Goal: Task Accomplishment & Management: Manage account settings

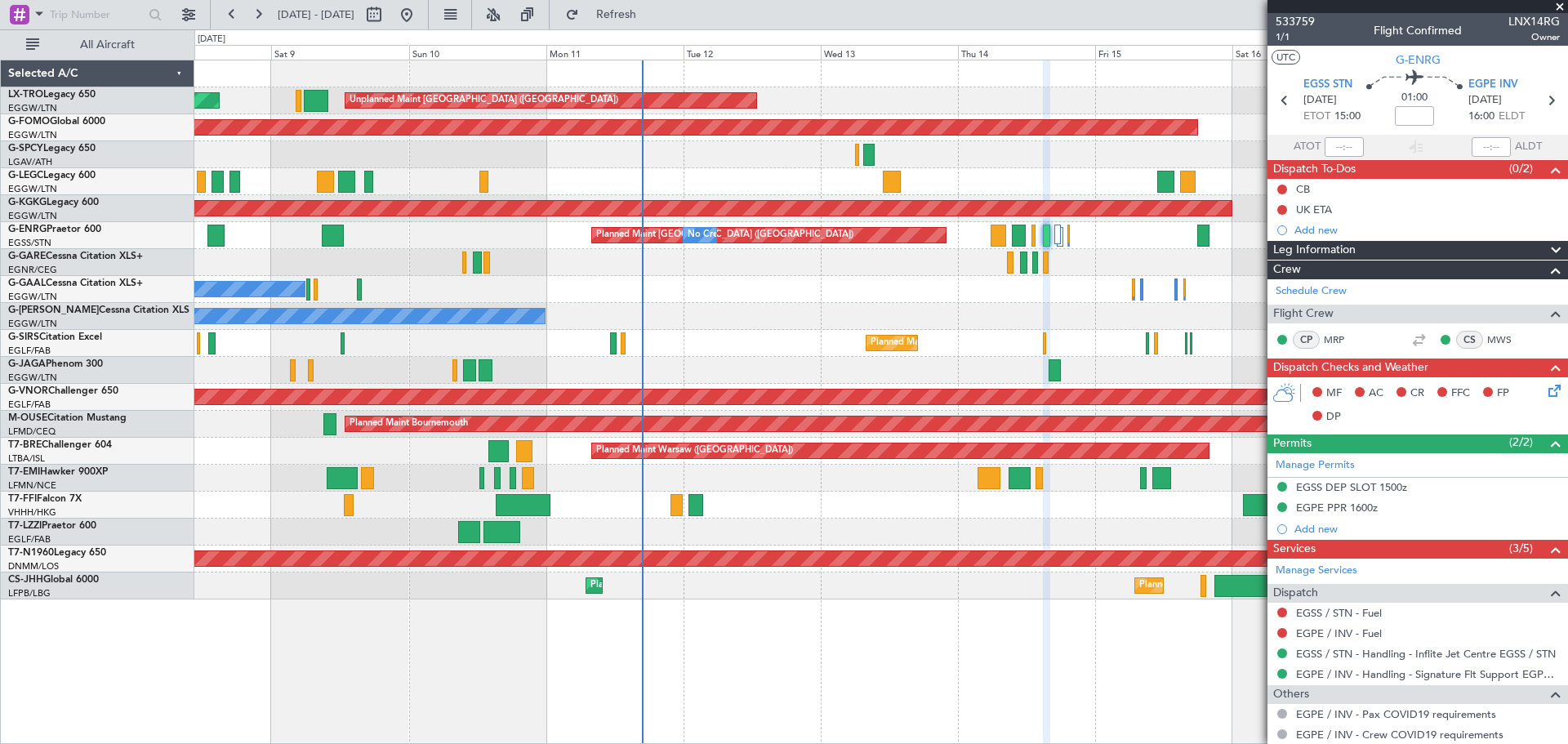
click at [1140, 258] on div "Unplanned Maint [GEOGRAPHIC_DATA] ([GEOGRAPHIC_DATA]) Planned Maint Planned Mai…" at bounding box center [881, 329] width 1373 height 539
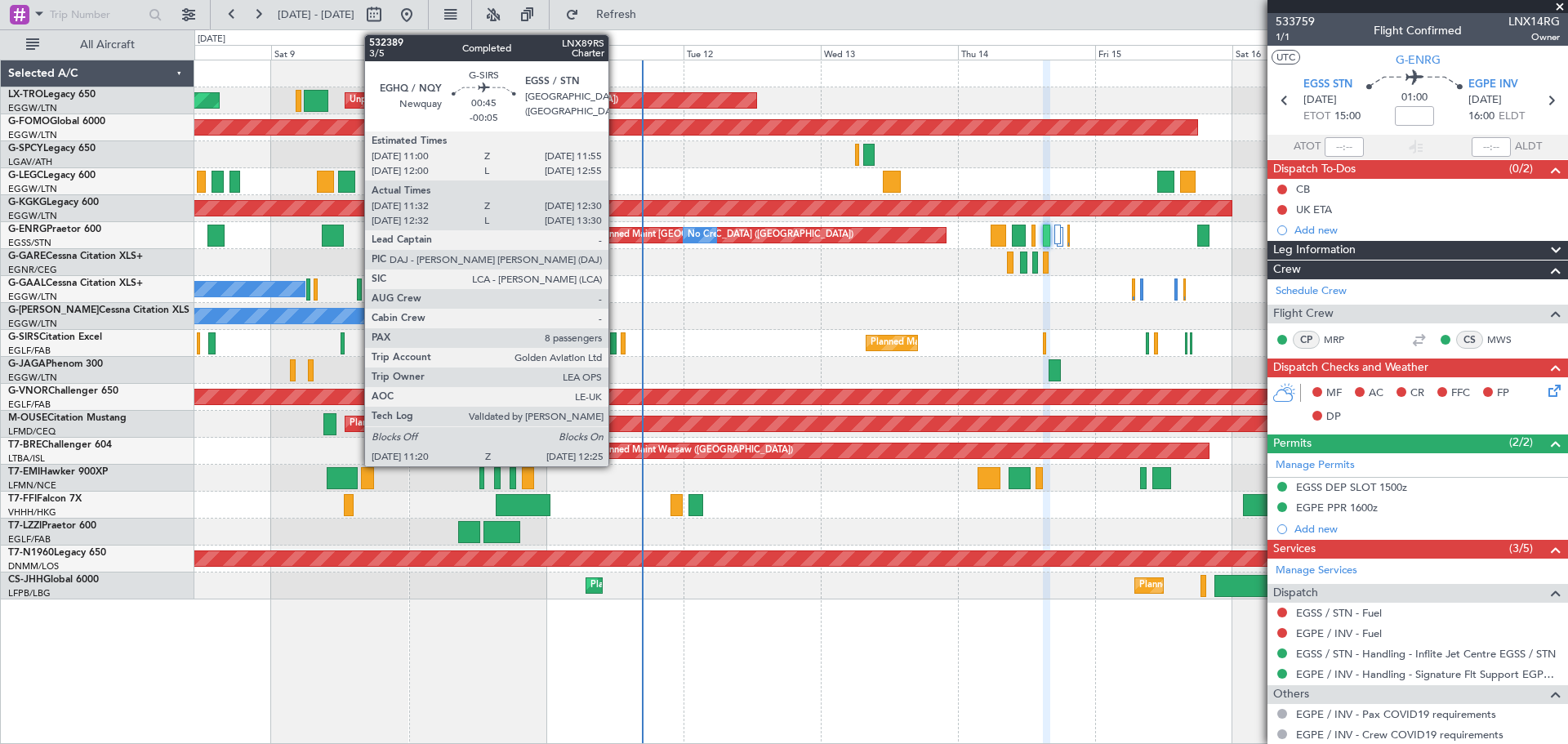
click at [615, 344] on div at bounding box center [613, 343] width 7 height 22
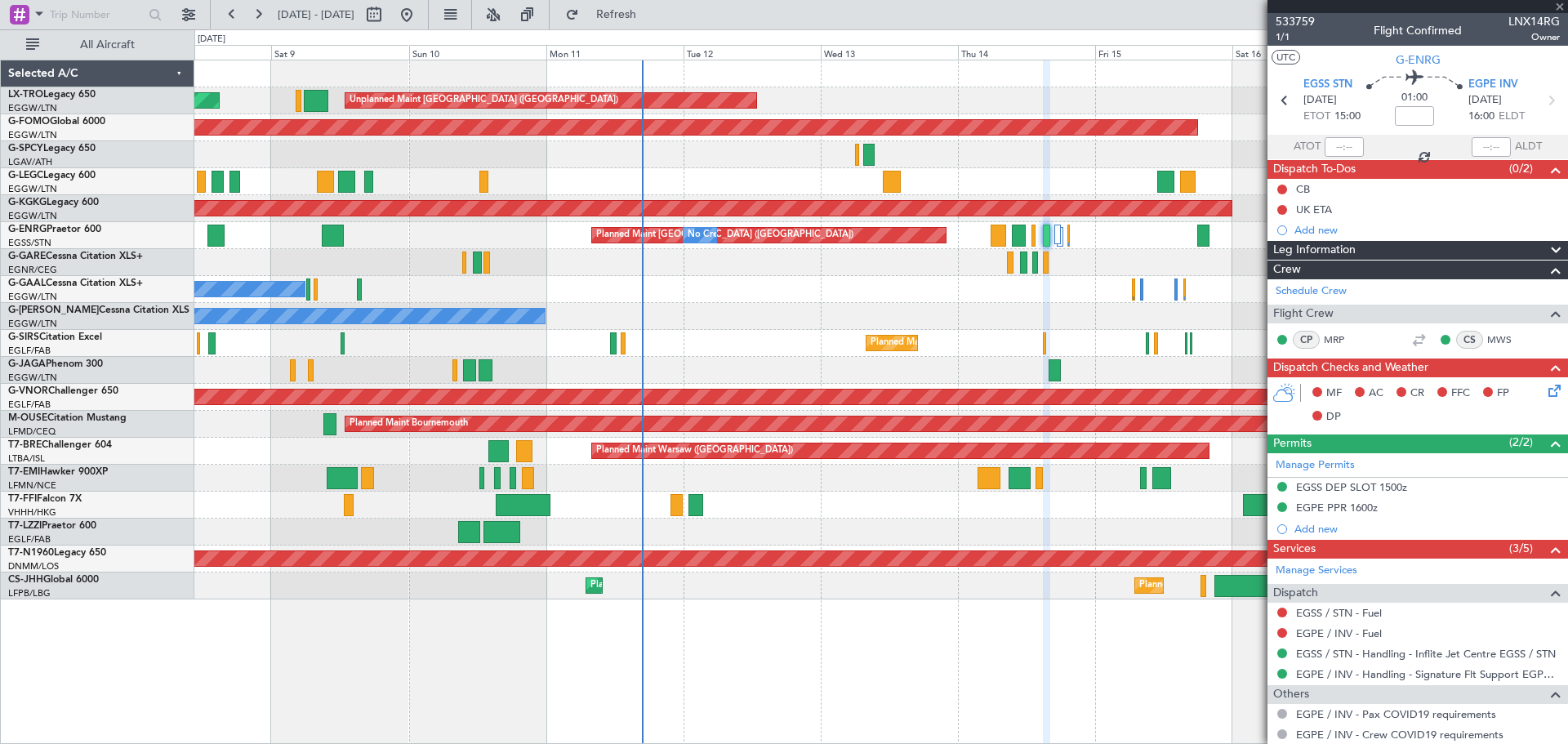
type input "-00:05"
type input "11:32"
type input "12:20"
type input "8"
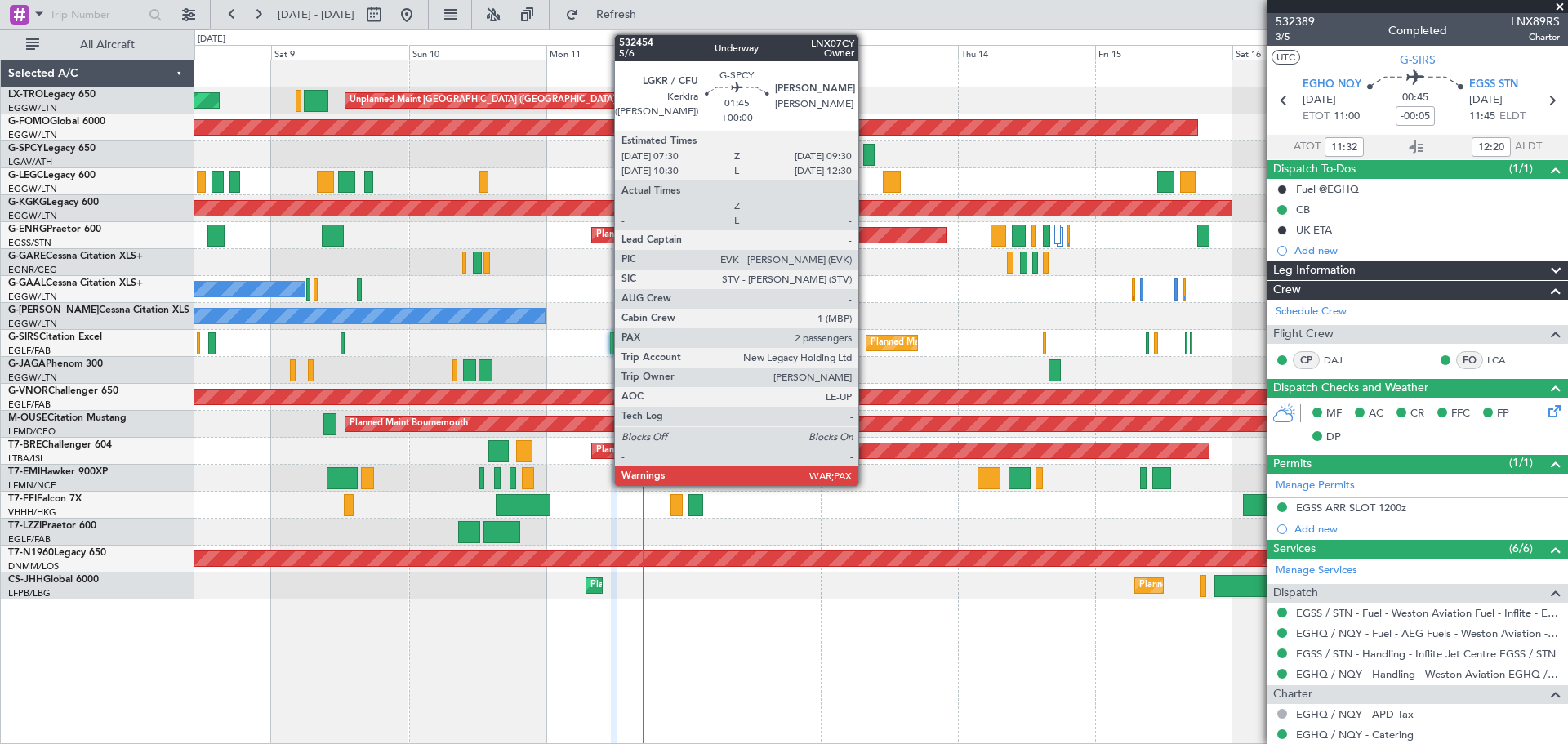
click at [865, 153] on div at bounding box center [869, 154] width 13 height 22
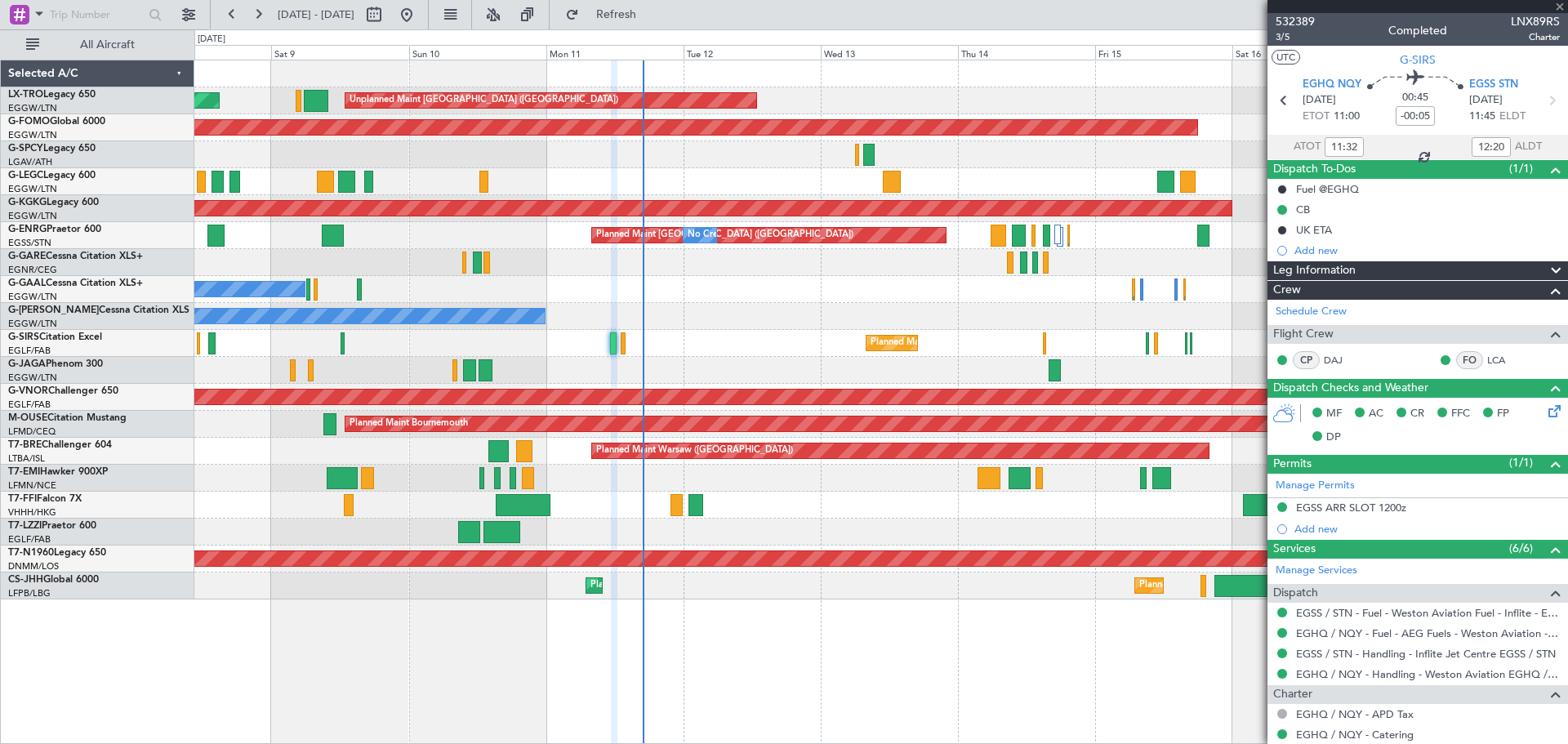
type input "12:32"
type input "13:20"
type input "11:32"
type input "12:20"
type input "2"
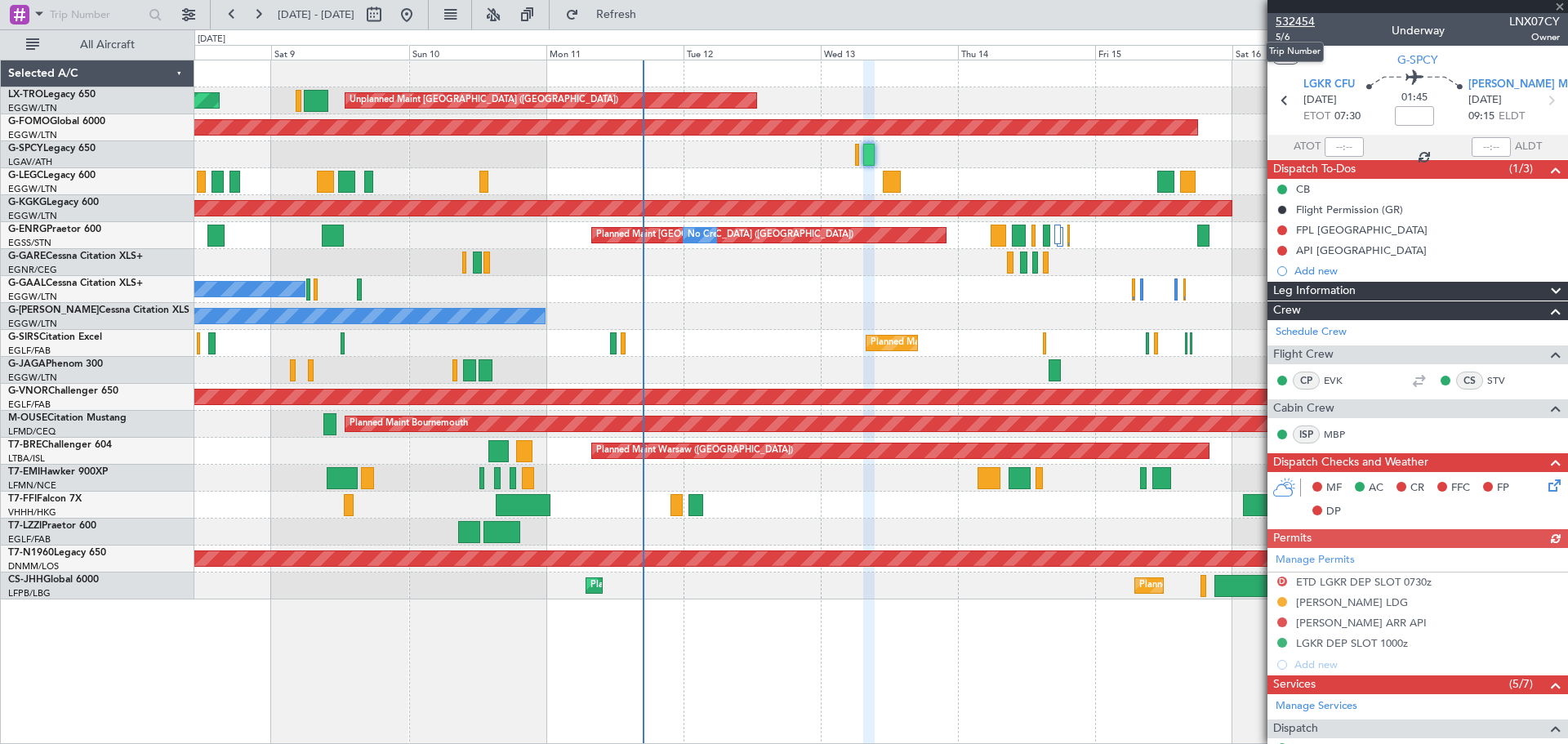
click at [1310, 20] on span "532454" at bounding box center [1295, 21] width 39 height 17
click at [651, 15] on span "Refresh" at bounding box center [616, 15] width 69 height 12
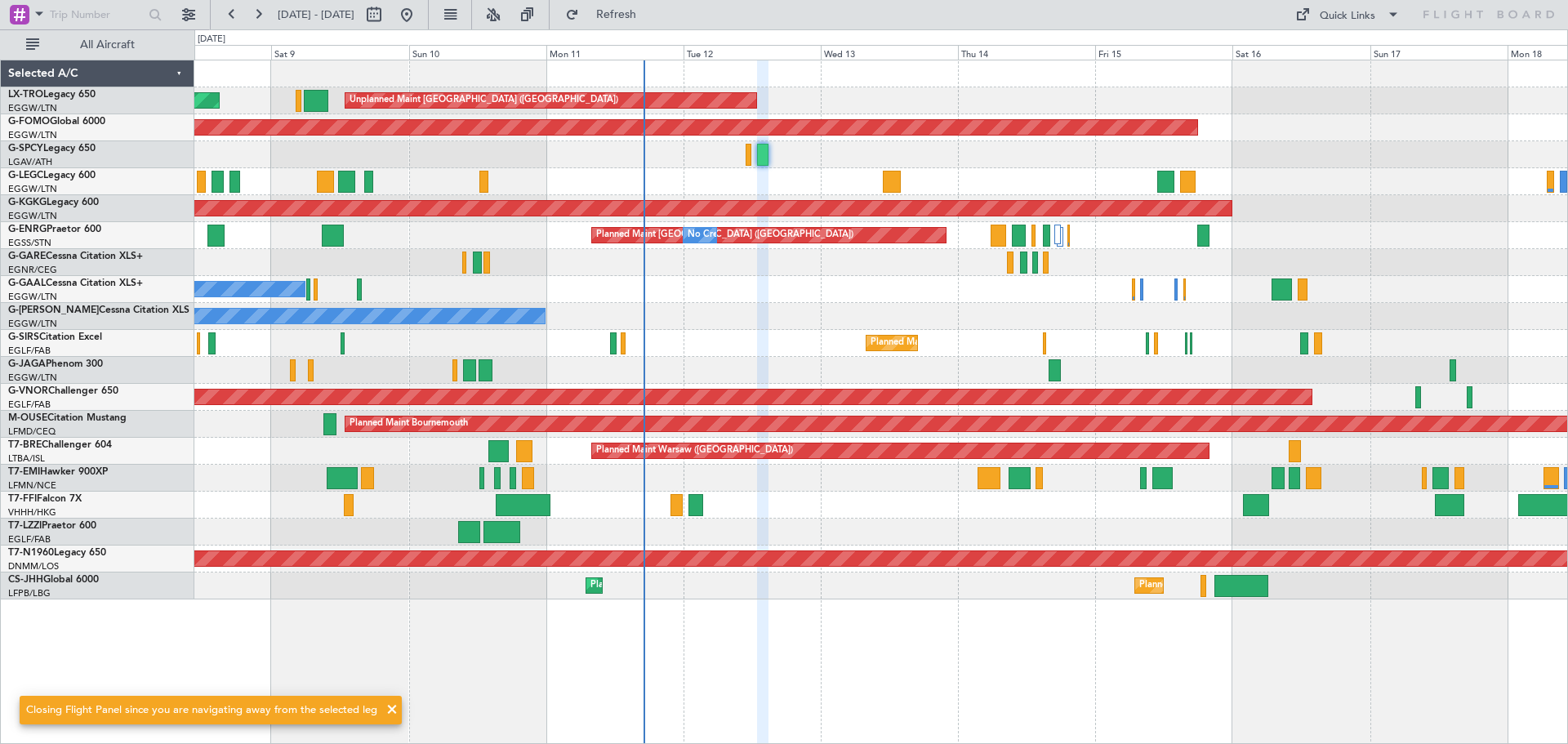
click at [763, 140] on div "Planned Maint Windsor Locks ([PERSON_NAME] Intl)" at bounding box center [881, 128] width 1373 height 27
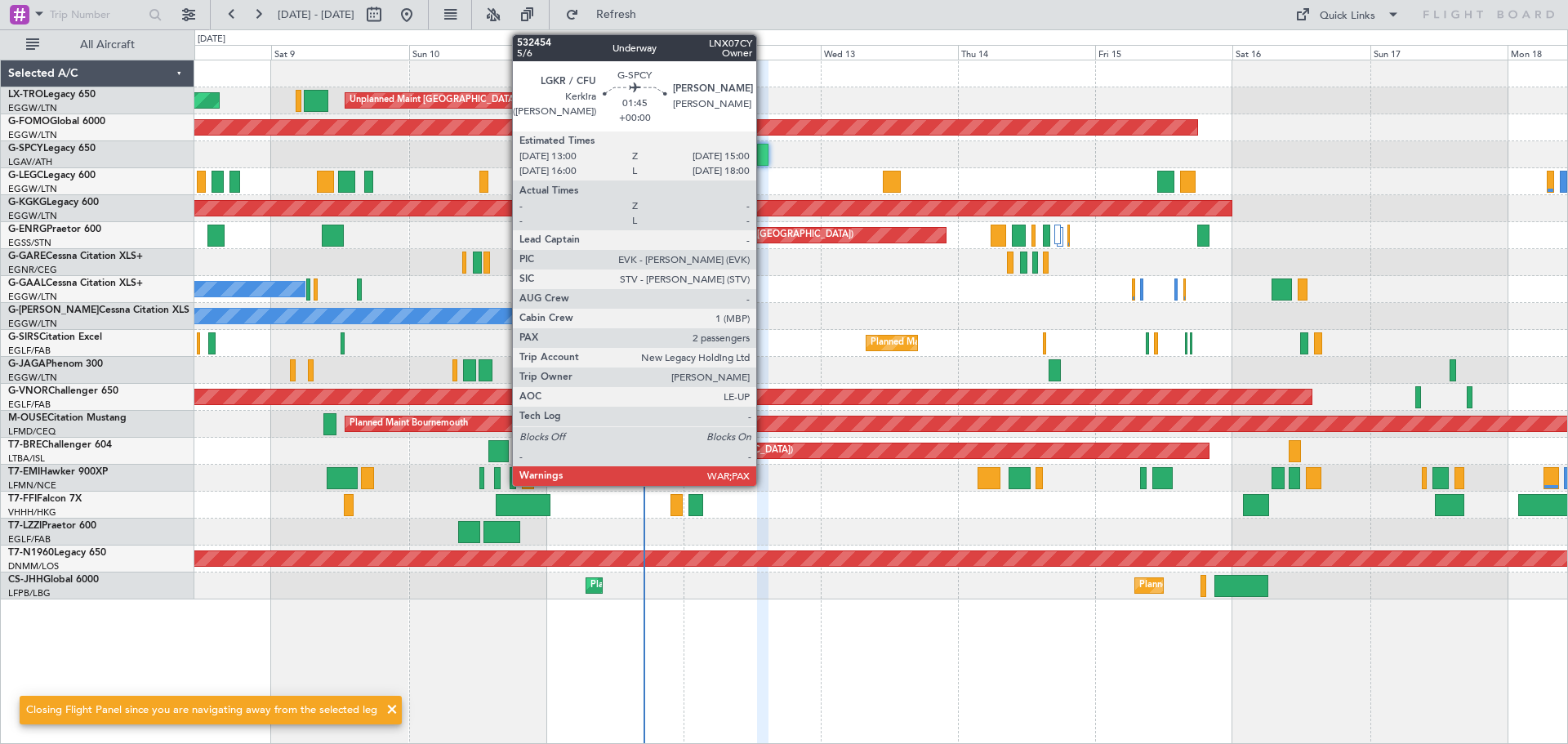
click at [764, 150] on div at bounding box center [763, 154] width 13 height 22
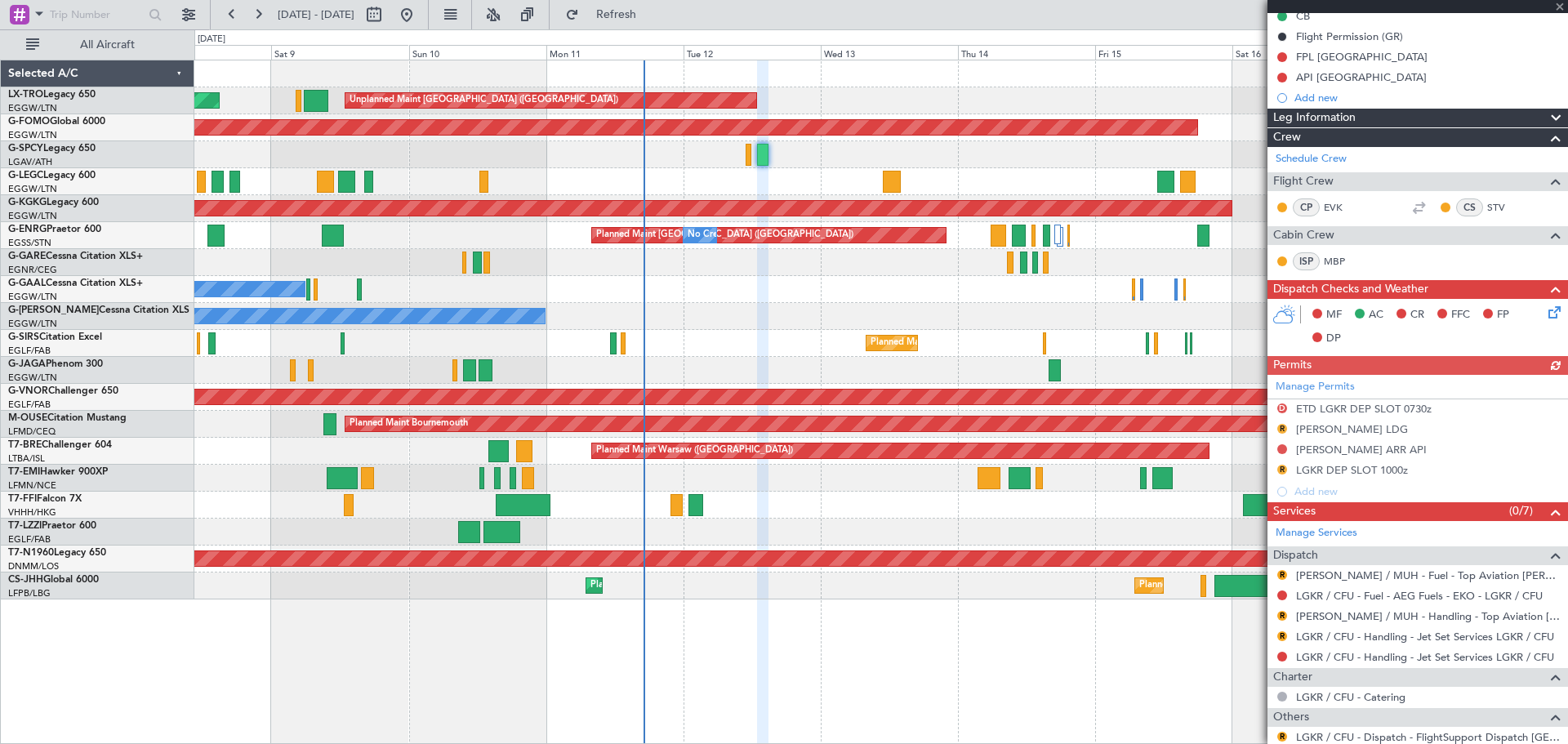
scroll to position [304, 0]
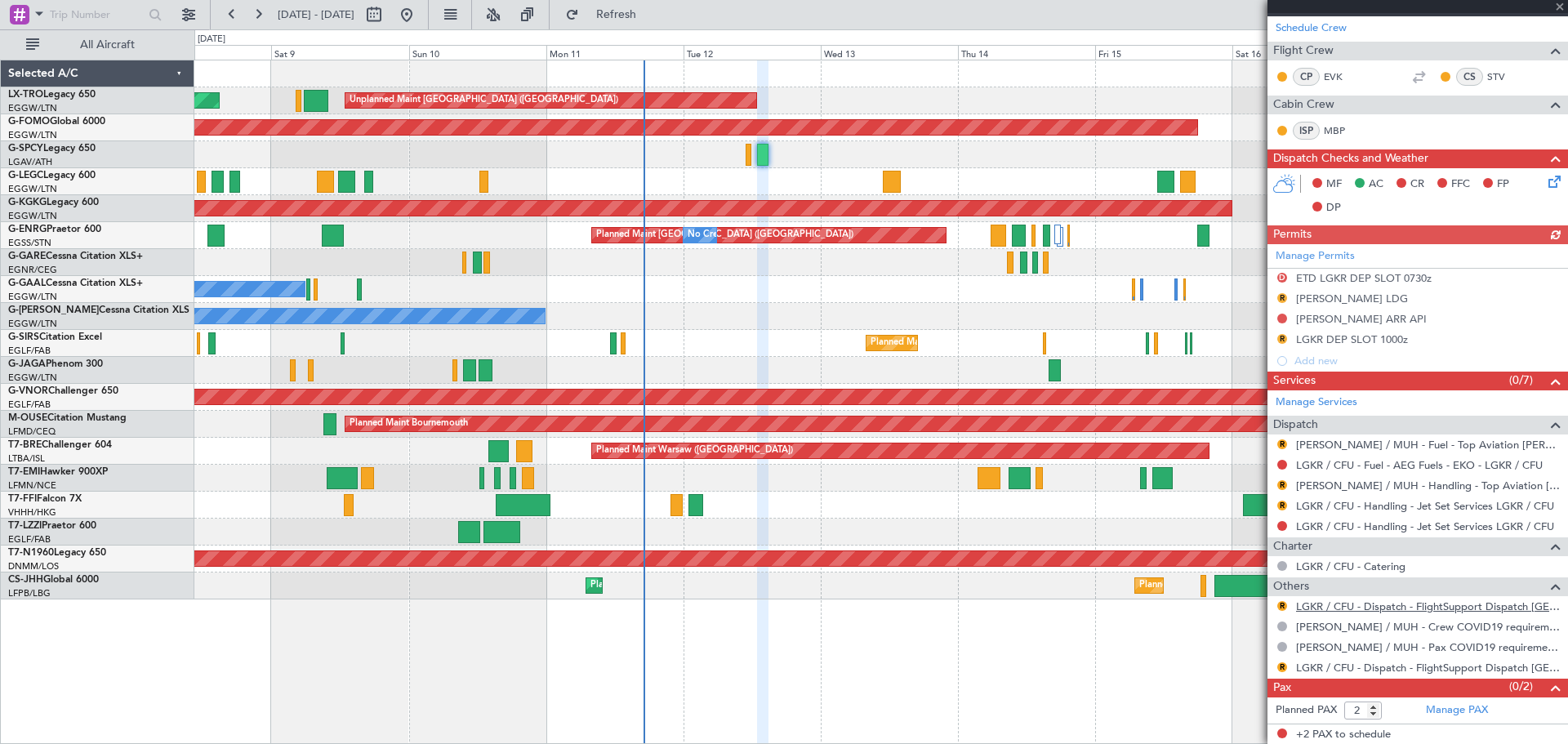
click at [1395, 607] on link "LGKR / CFU - Dispatch - FlightSupport Dispatch [GEOGRAPHIC_DATA]" at bounding box center [1427, 606] width 264 height 14
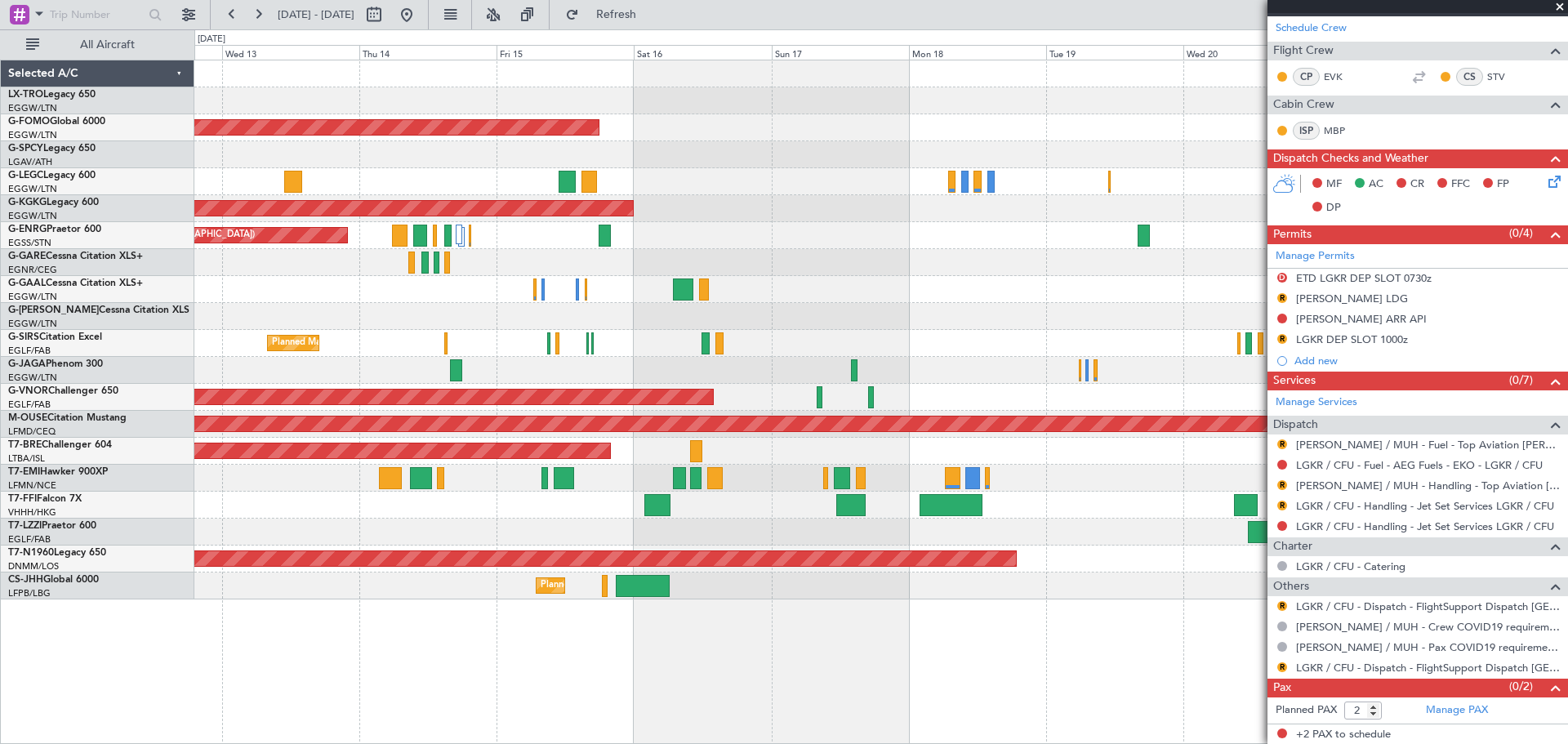
click at [496, 112] on div "Unplanned Maint [GEOGRAPHIC_DATA] ([GEOGRAPHIC_DATA]) Planned Maint Windsor Loc…" at bounding box center [881, 329] width 1373 height 539
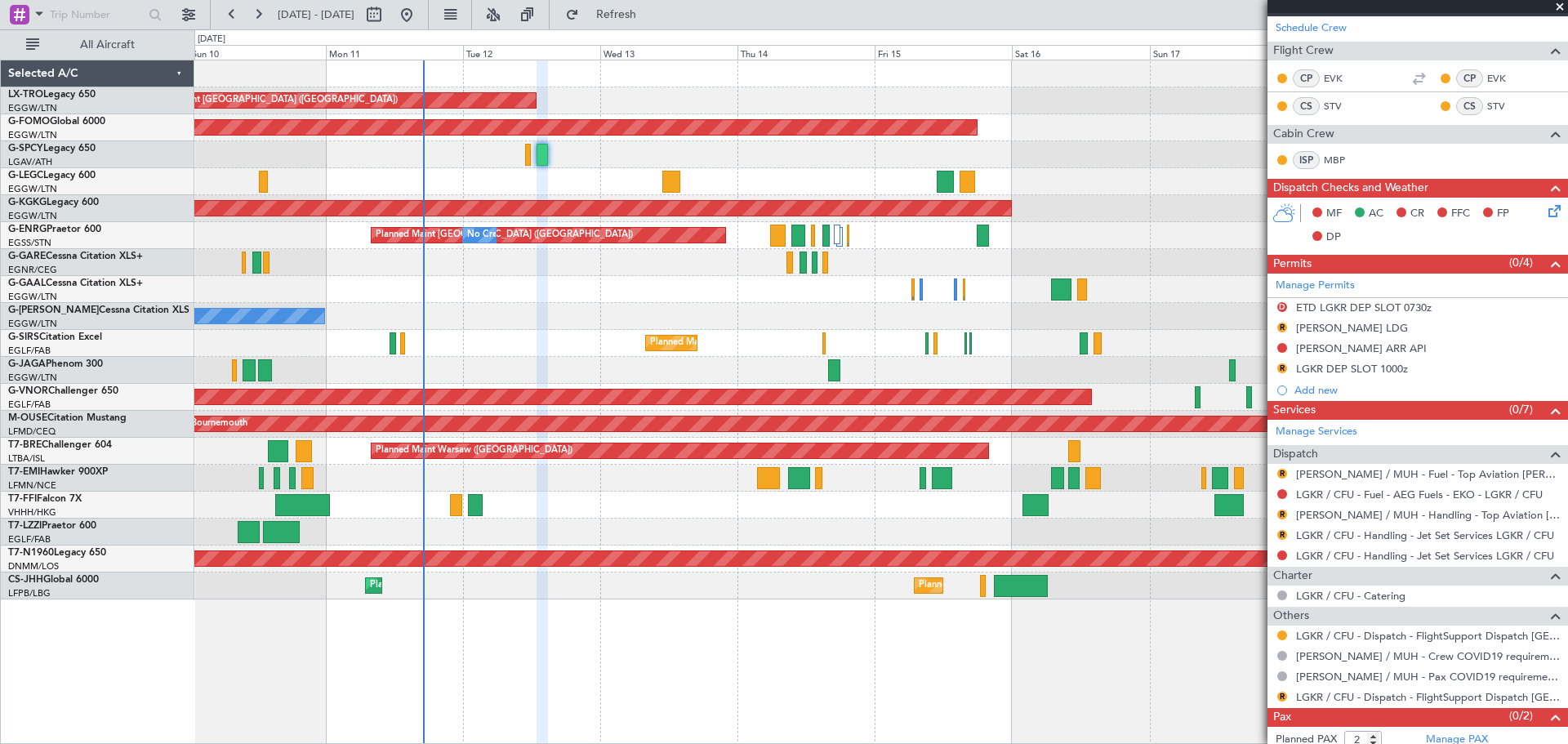
click at [897, 225] on div "Planned Maint [GEOGRAPHIC_DATA] ([GEOGRAPHIC_DATA]) No Crew" at bounding box center [881, 235] width 1373 height 27
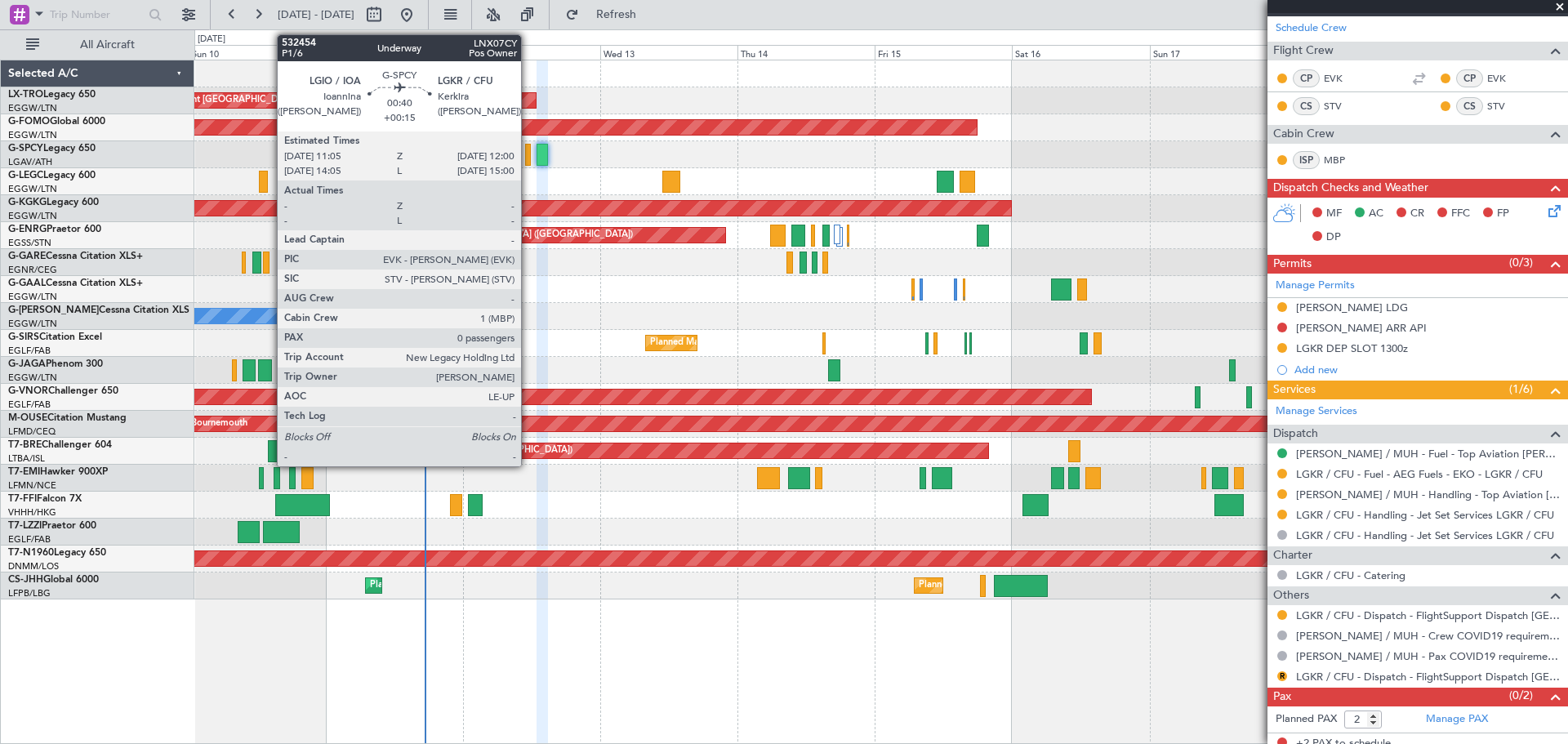
click at [528, 153] on div at bounding box center [528, 154] width 6 height 22
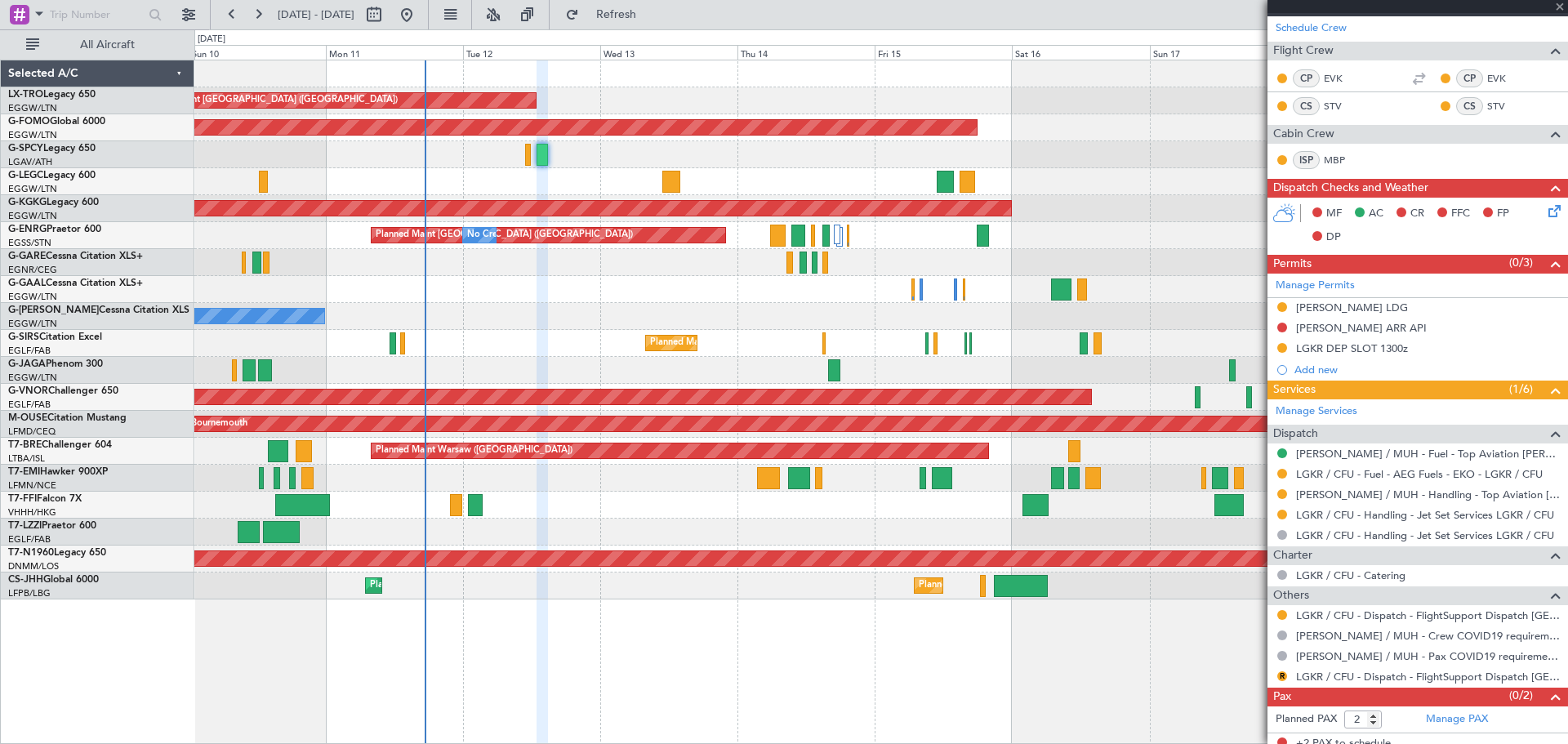
type input "+00:15"
type input "0"
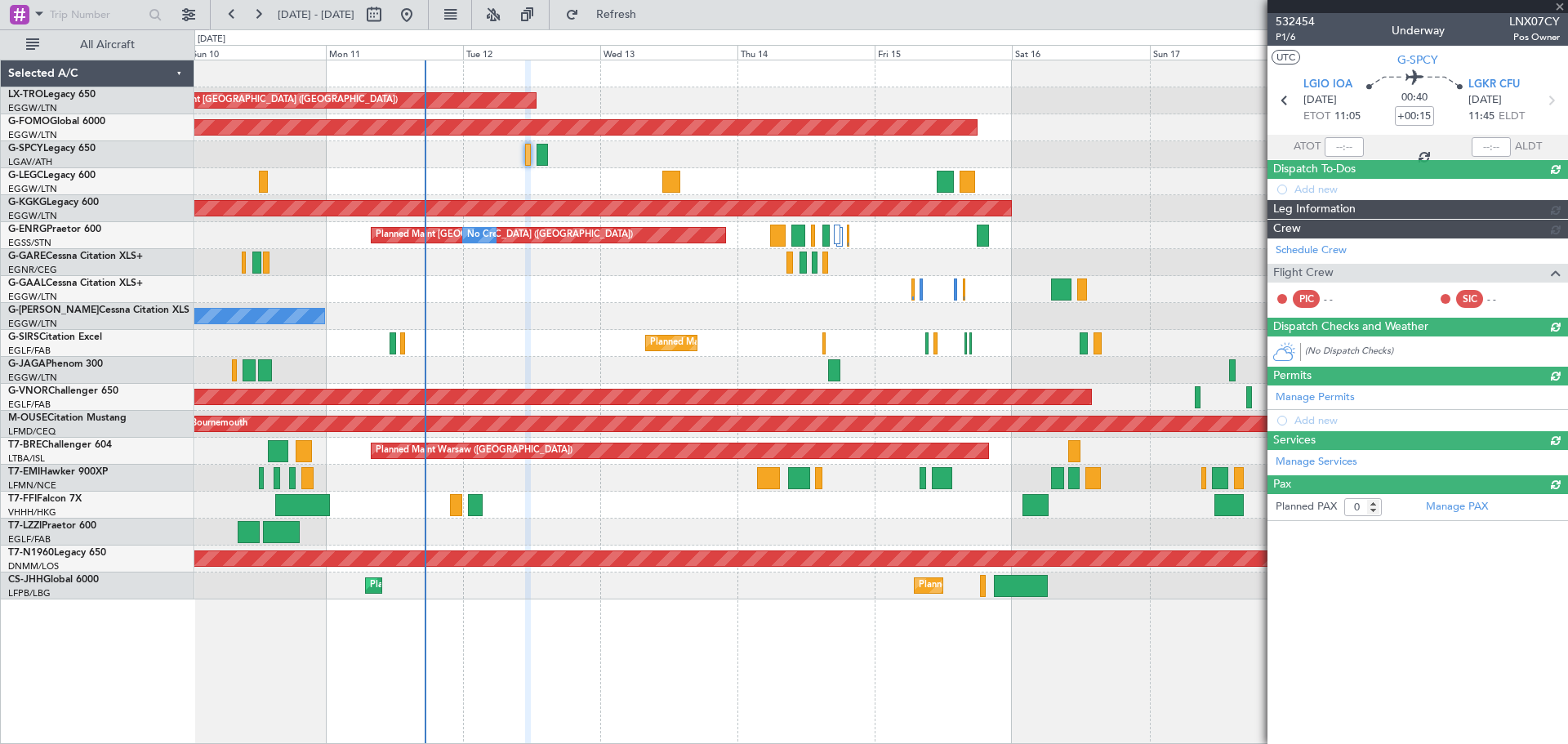
scroll to position [0, 0]
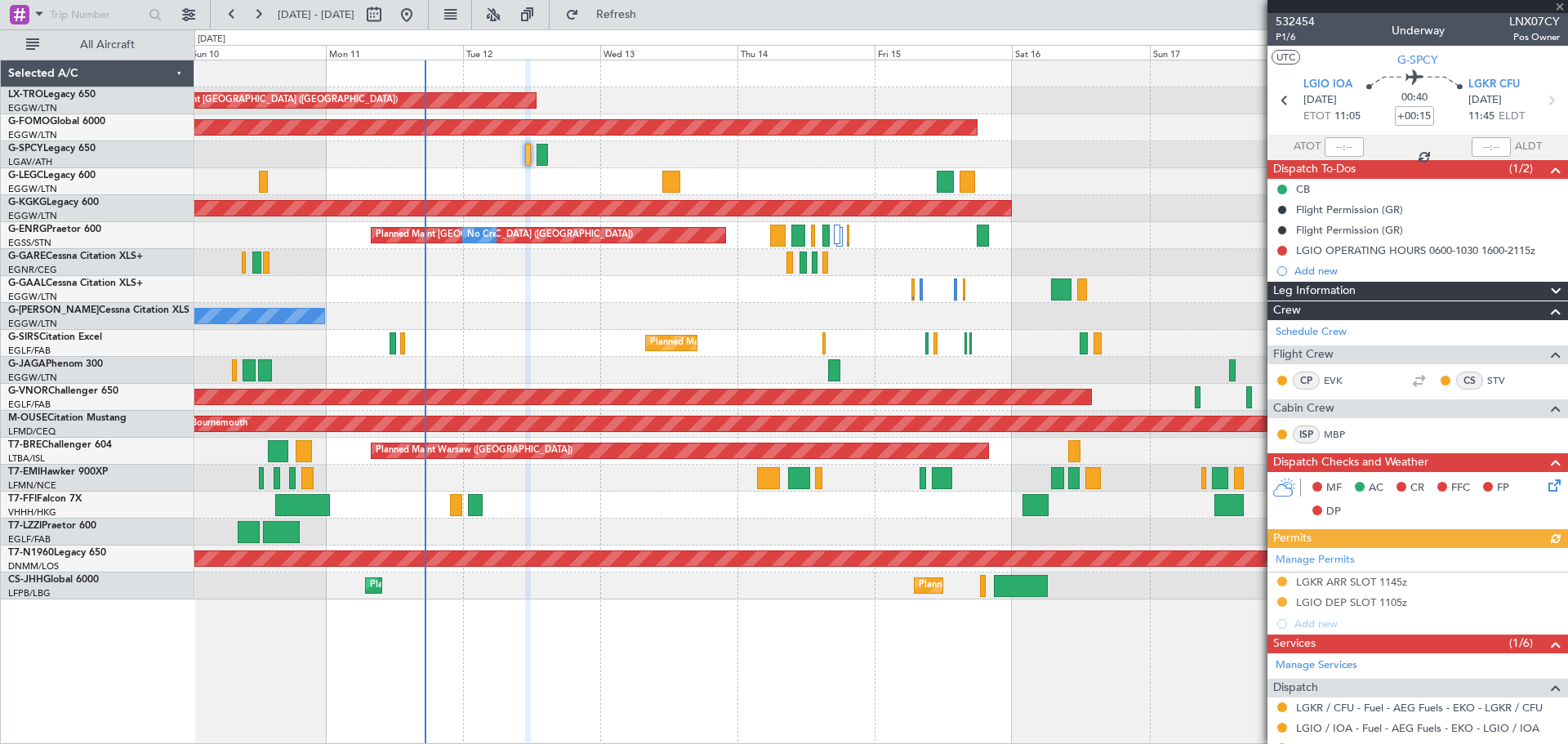
click at [1314, 18] on div "532454 P1/6 Underway LNX07CY Pos Owner" at bounding box center [1418, 29] width 300 height 33
click at [1311, 18] on span "532454" at bounding box center [1295, 21] width 39 height 17
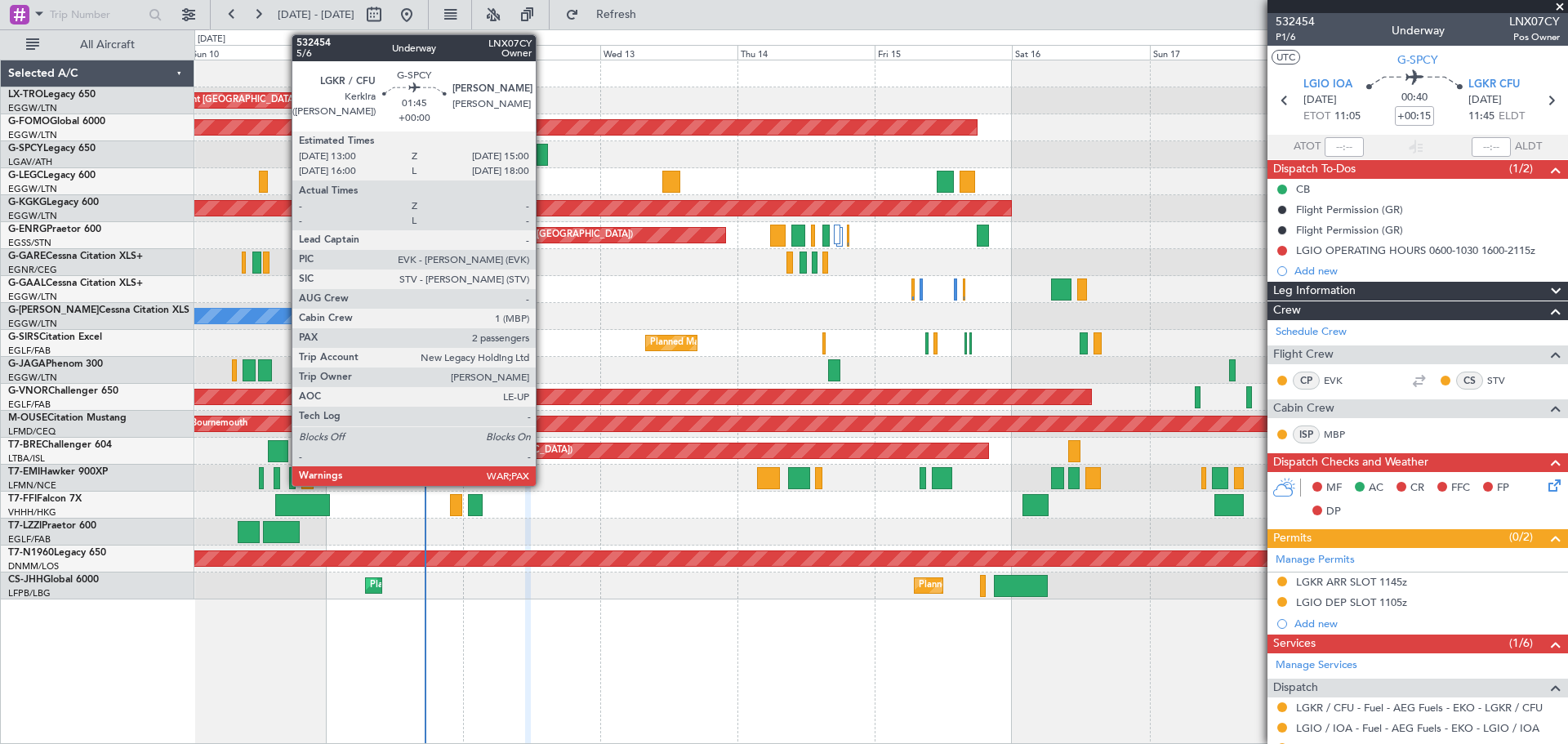
click at [543, 165] on div at bounding box center [543, 154] width 13 height 22
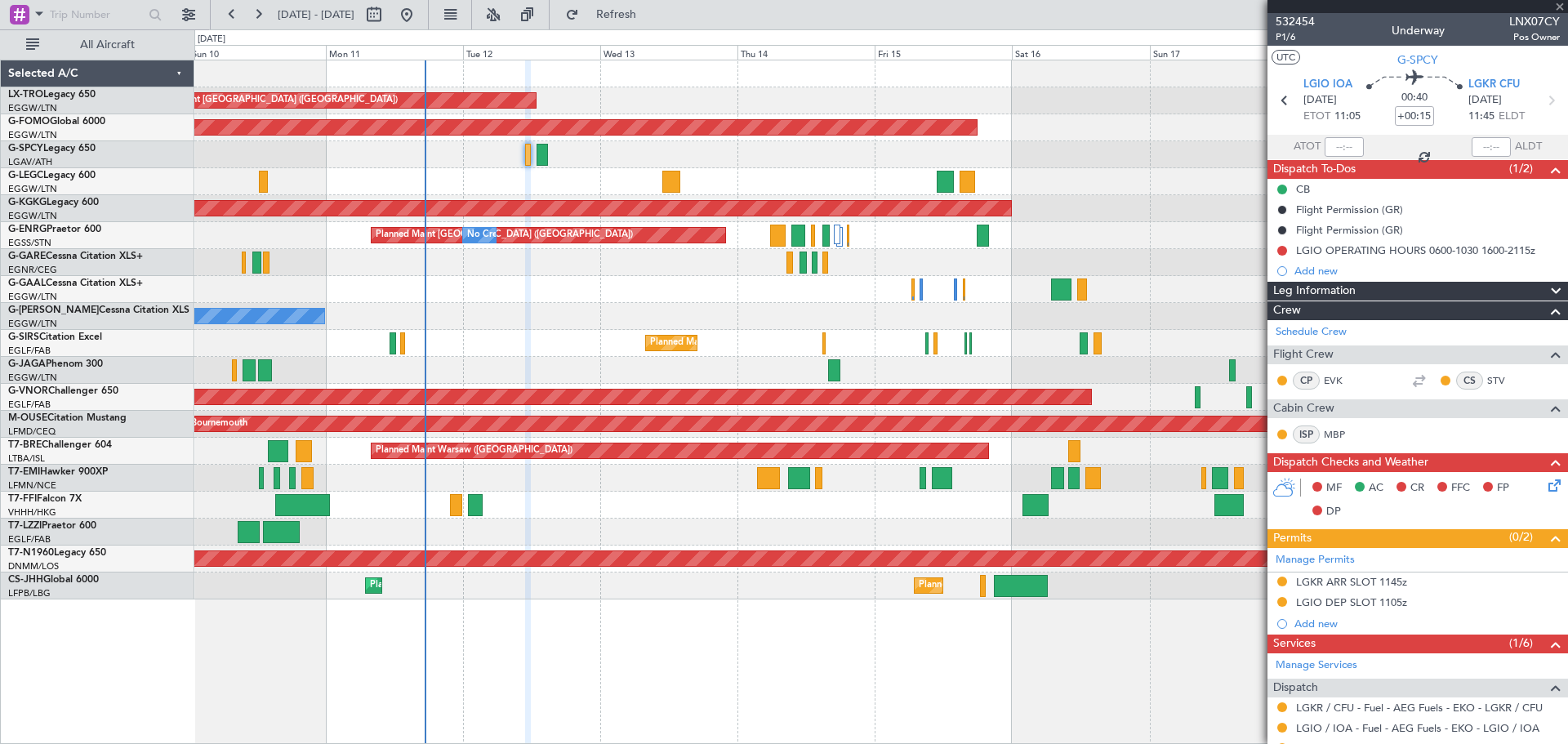
type input "2"
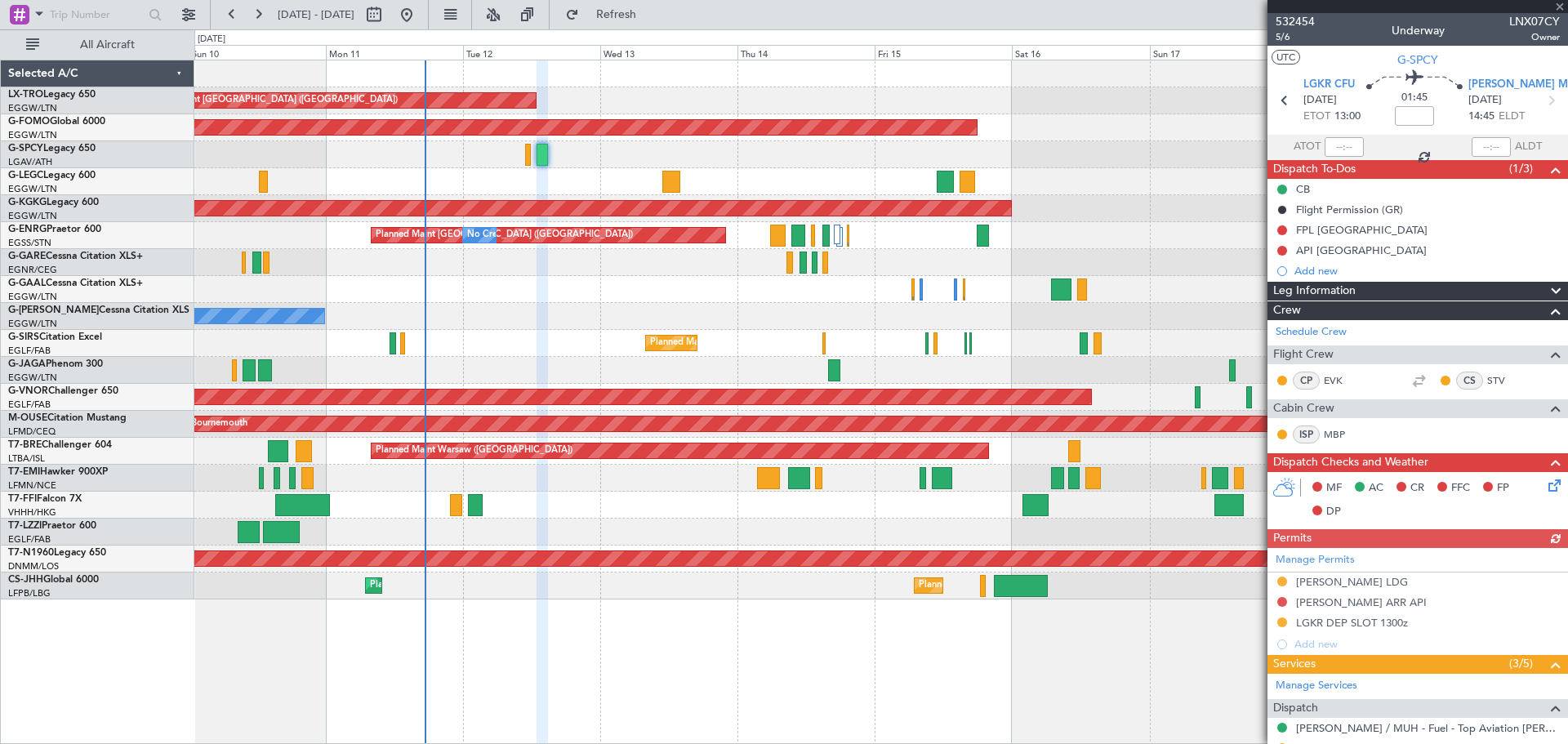
scroll to position [283, 0]
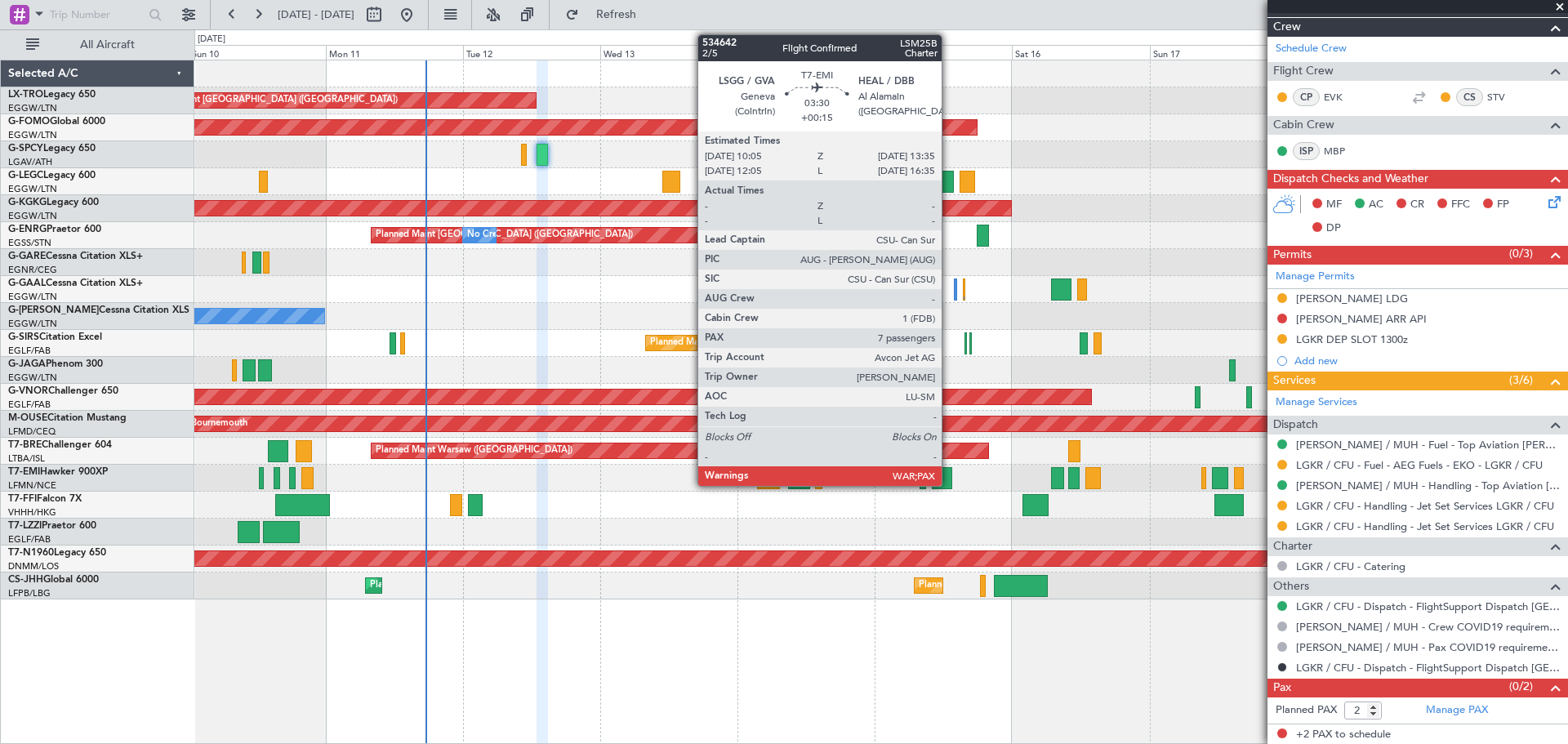
click at [949, 470] on div at bounding box center [942, 478] width 20 height 22
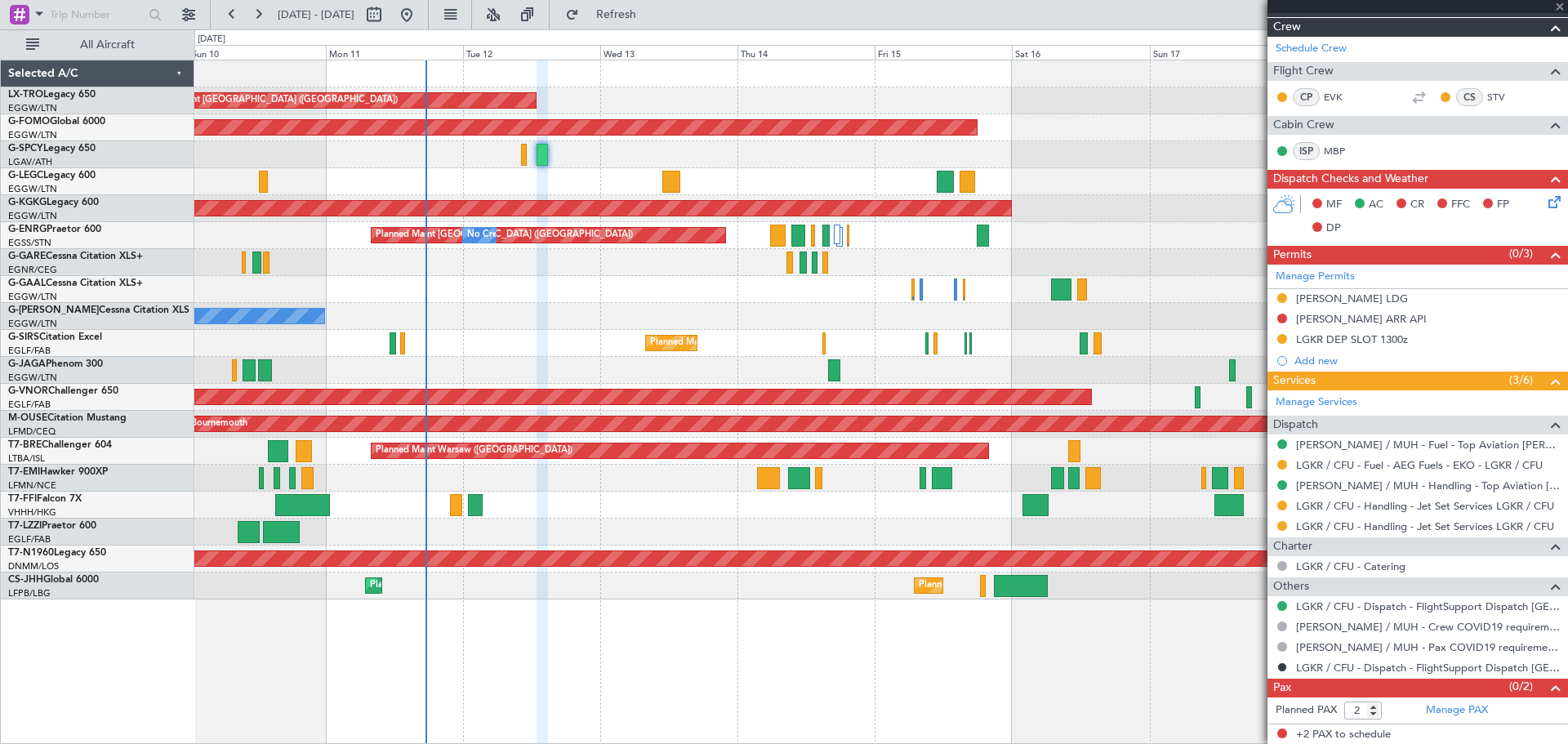
type input "+00:15"
type input "7"
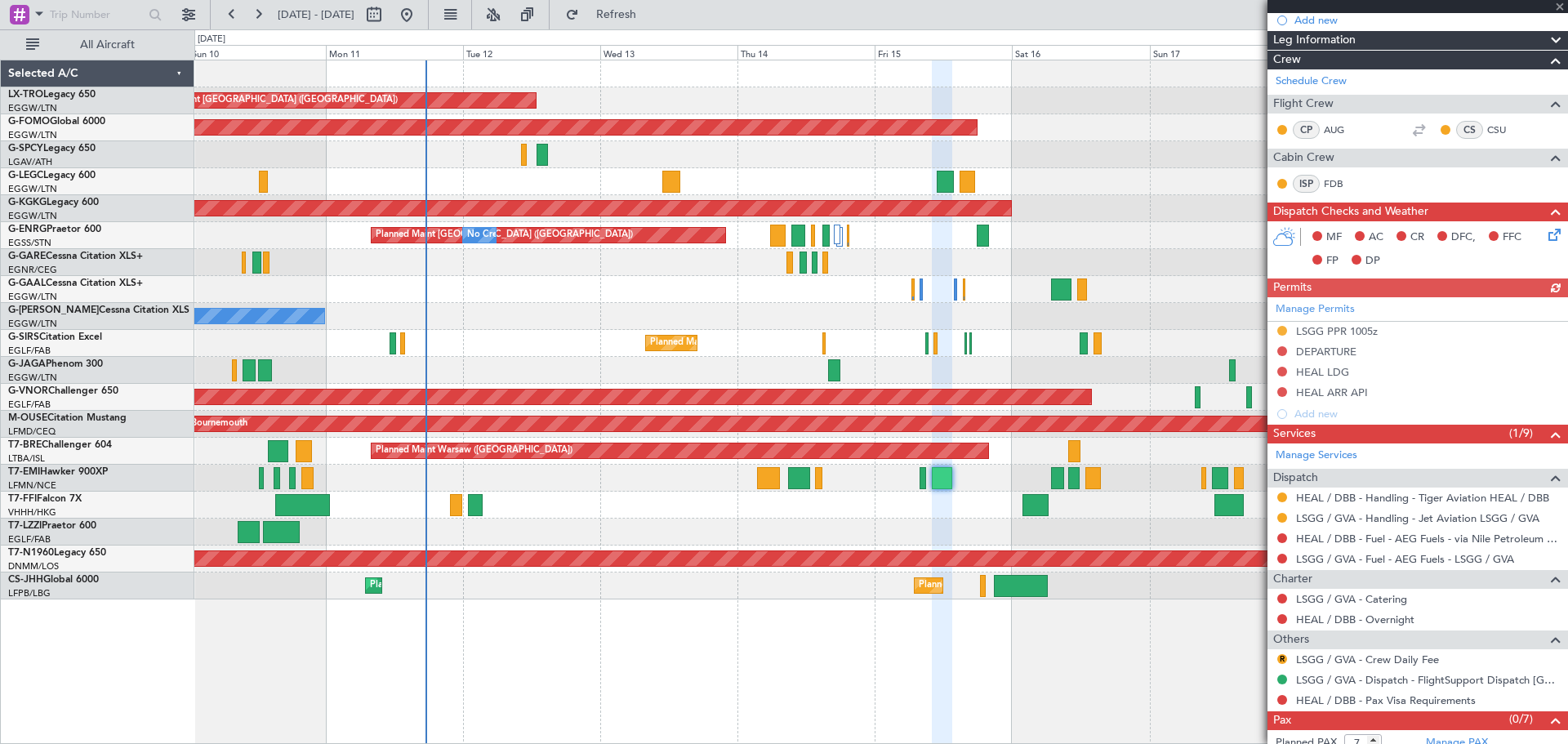
scroll to position [263, 0]
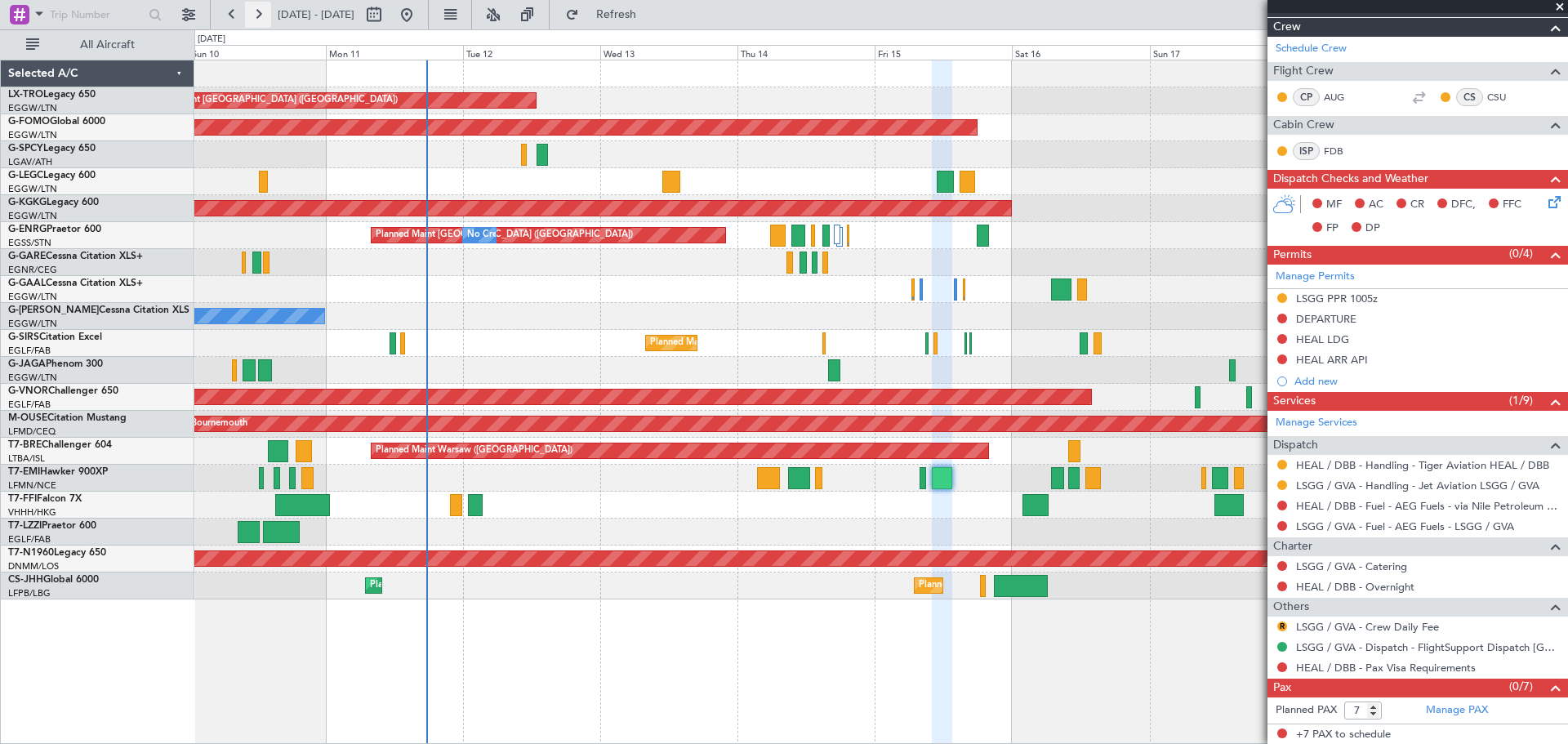
click at [263, 16] on button at bounding box center [258, 15] width 26 height 26
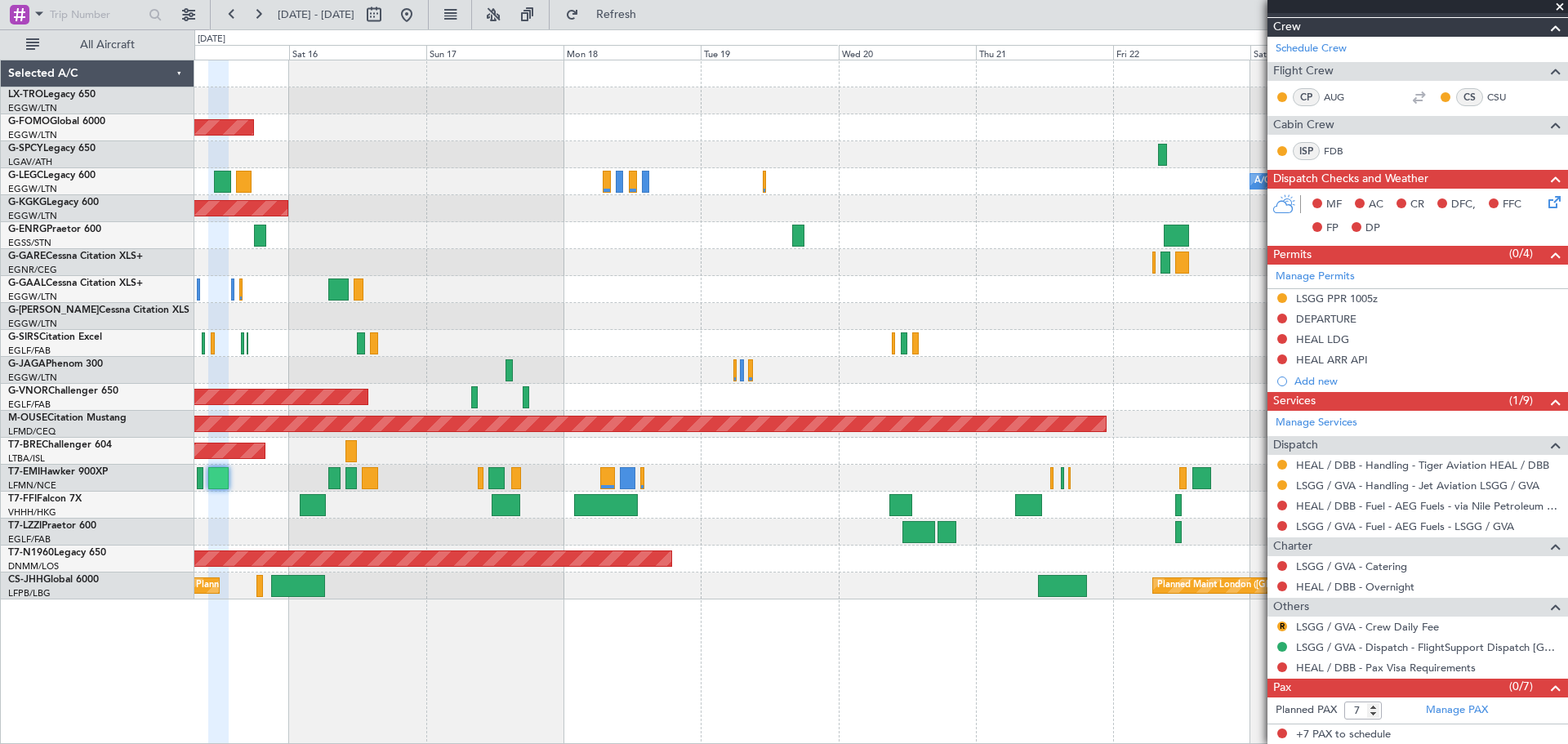
click at [829, 253] on div at bounding box center [881, 263] width 1373 height 27
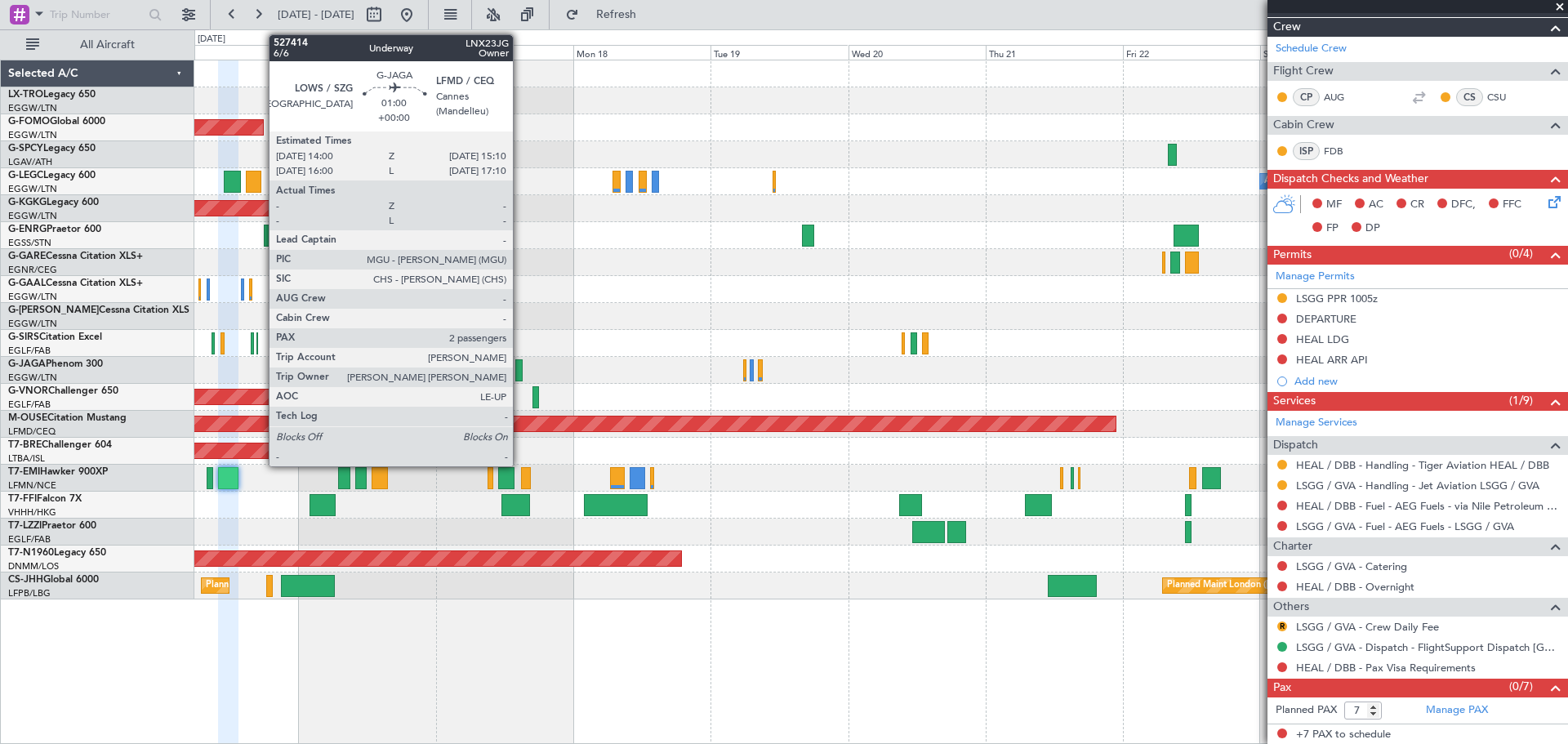
click at [520, 367] on div at bounding box center [519, 370] width 8 height 22
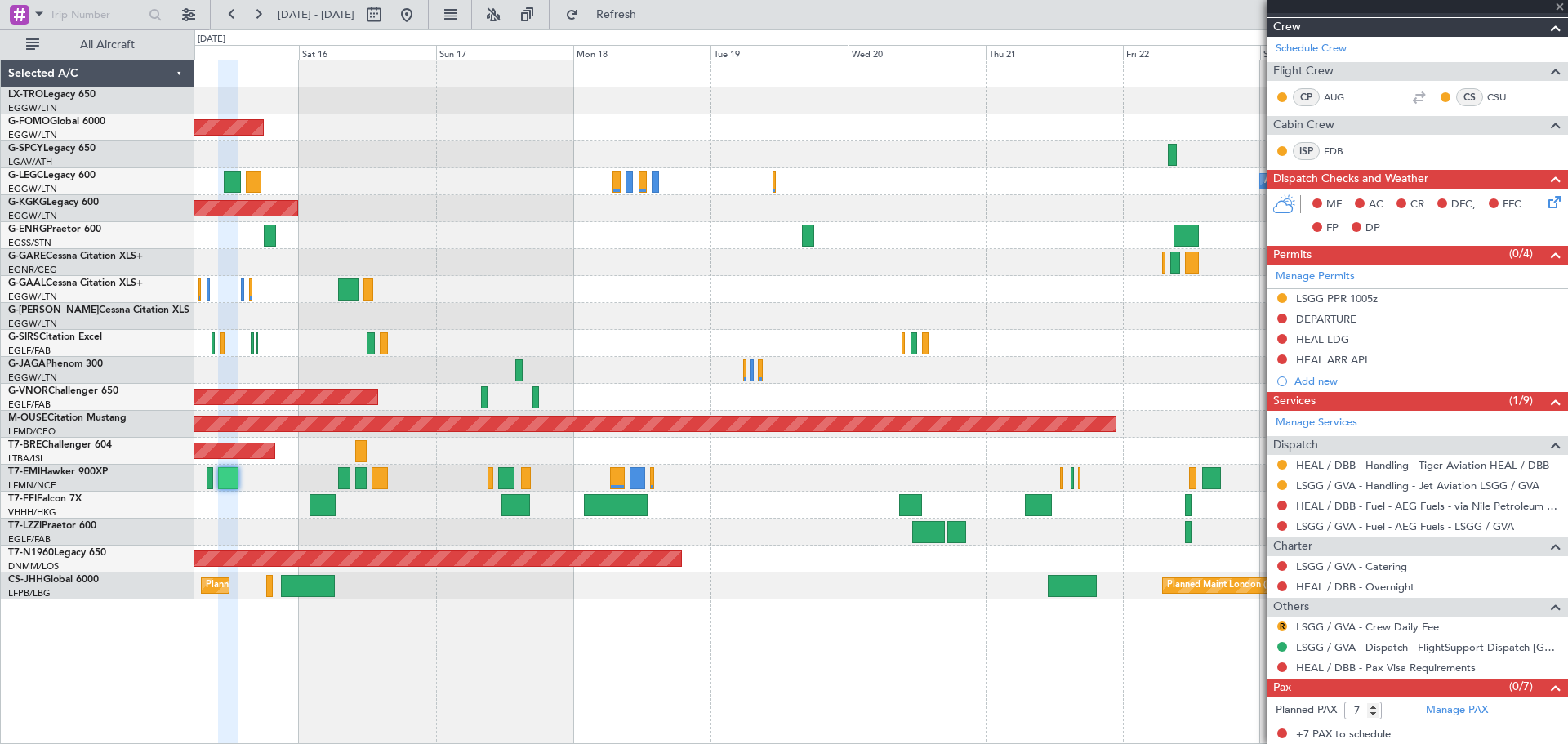
type input "2"
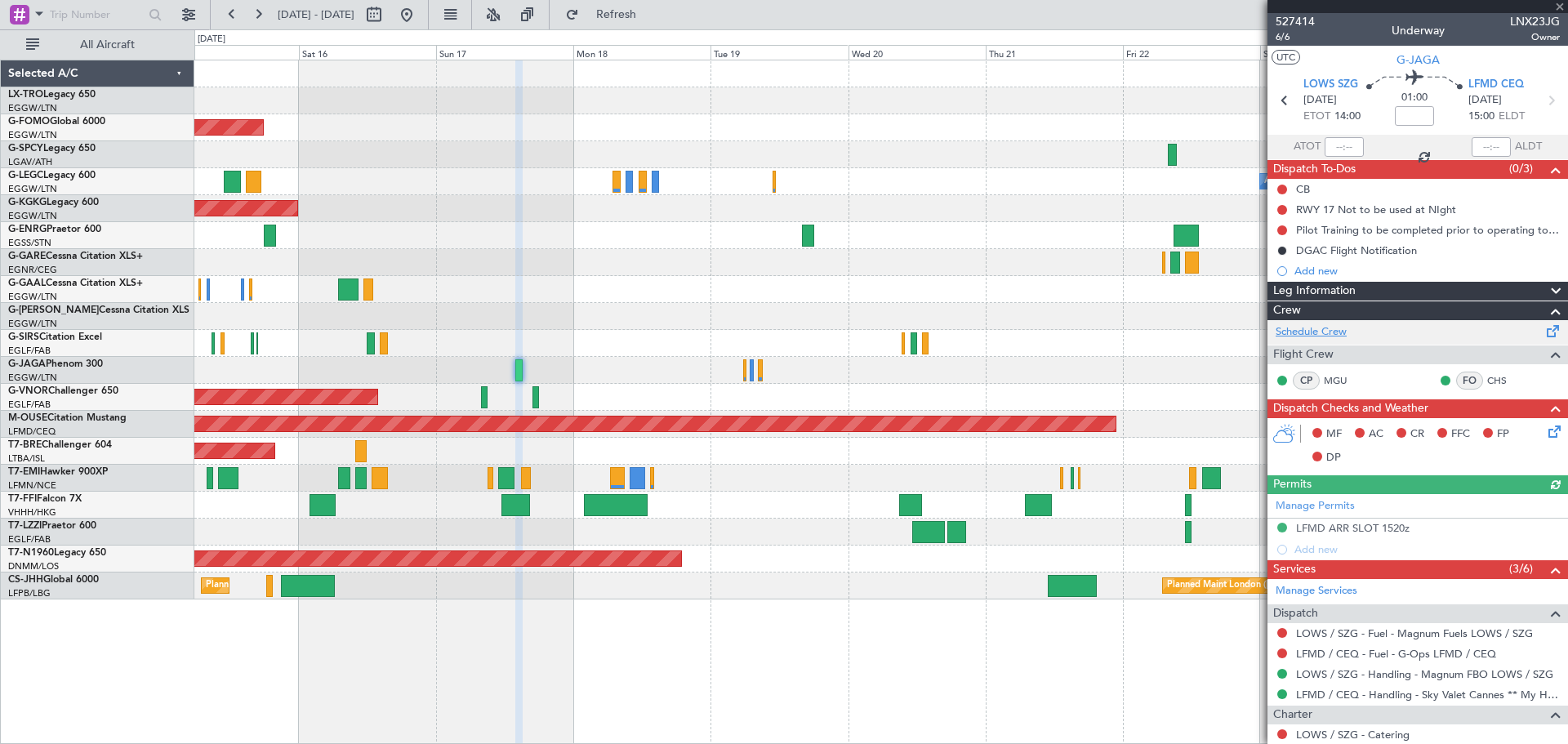
click at [1343, 335] on link "Schedule Crew" at bounding box center [1310, 332] width 71 height 16
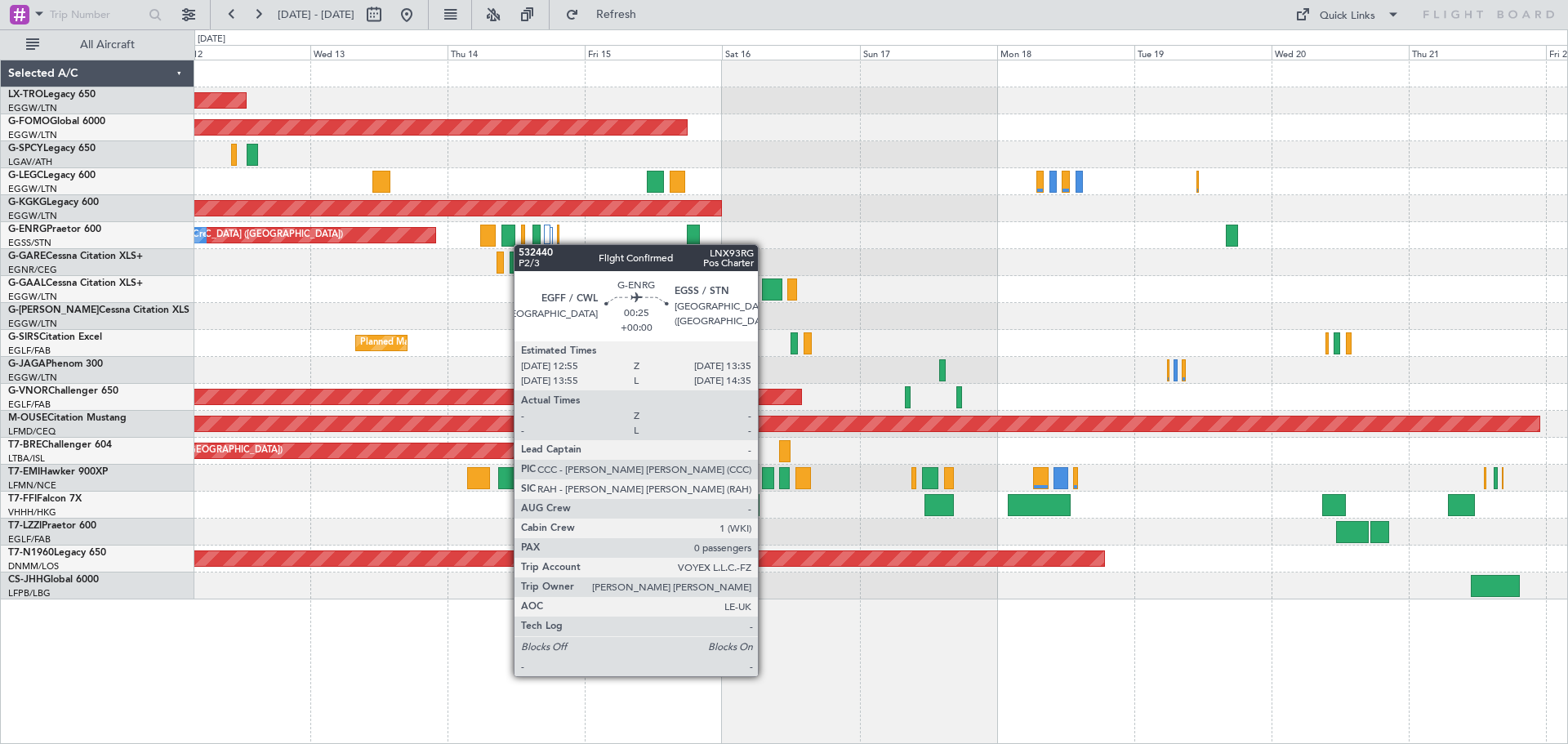
click at [521, 244] on div "Unplanned Maint [GEOGRAPHIC_DATA] ([GEOGRAPHIC_DATA]) Planned Maint Windsor Loc…" at bounding box center [881, 329] width 1373 height 539
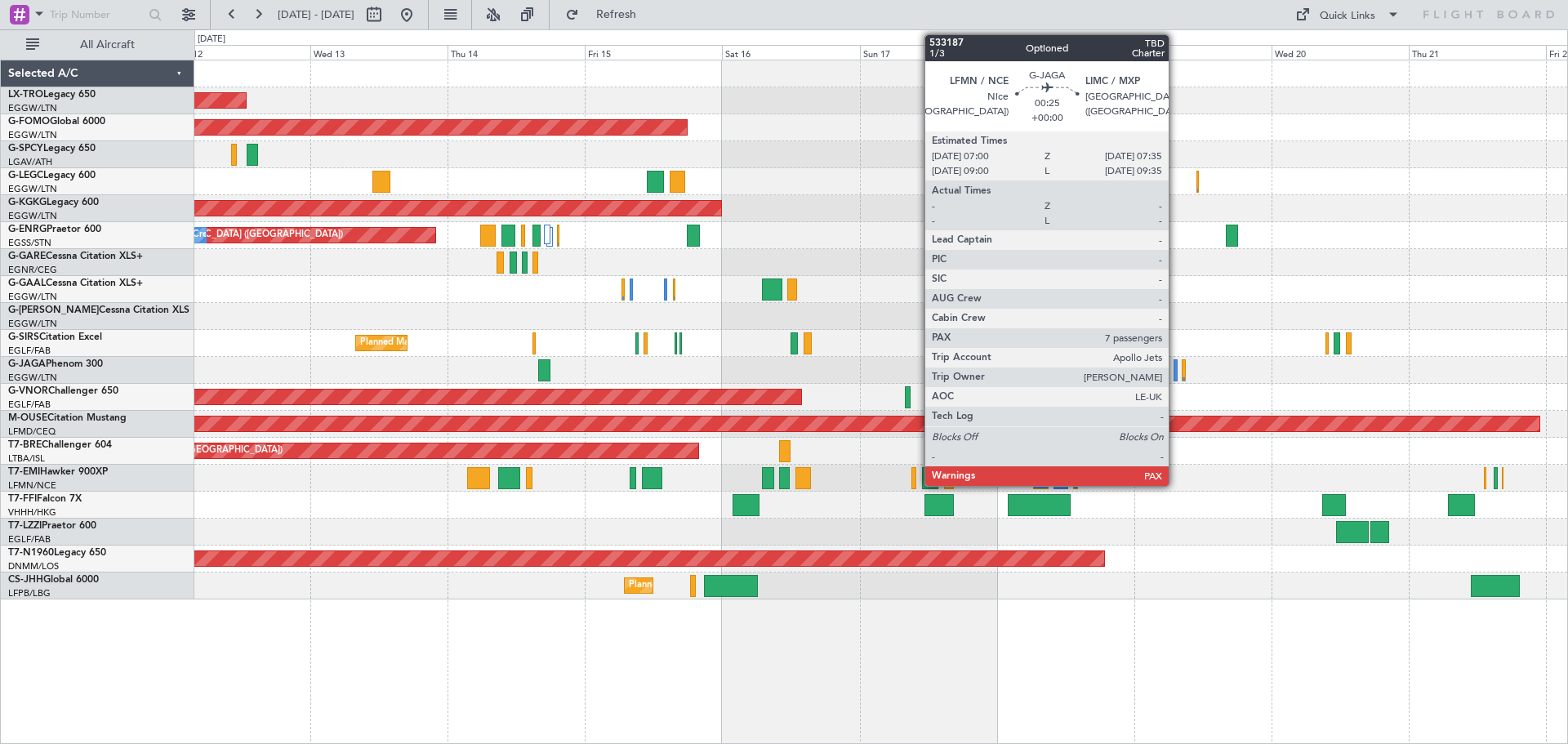
click at [1176, 376] on div at bounding box center [1176, 370] width 4 height 22
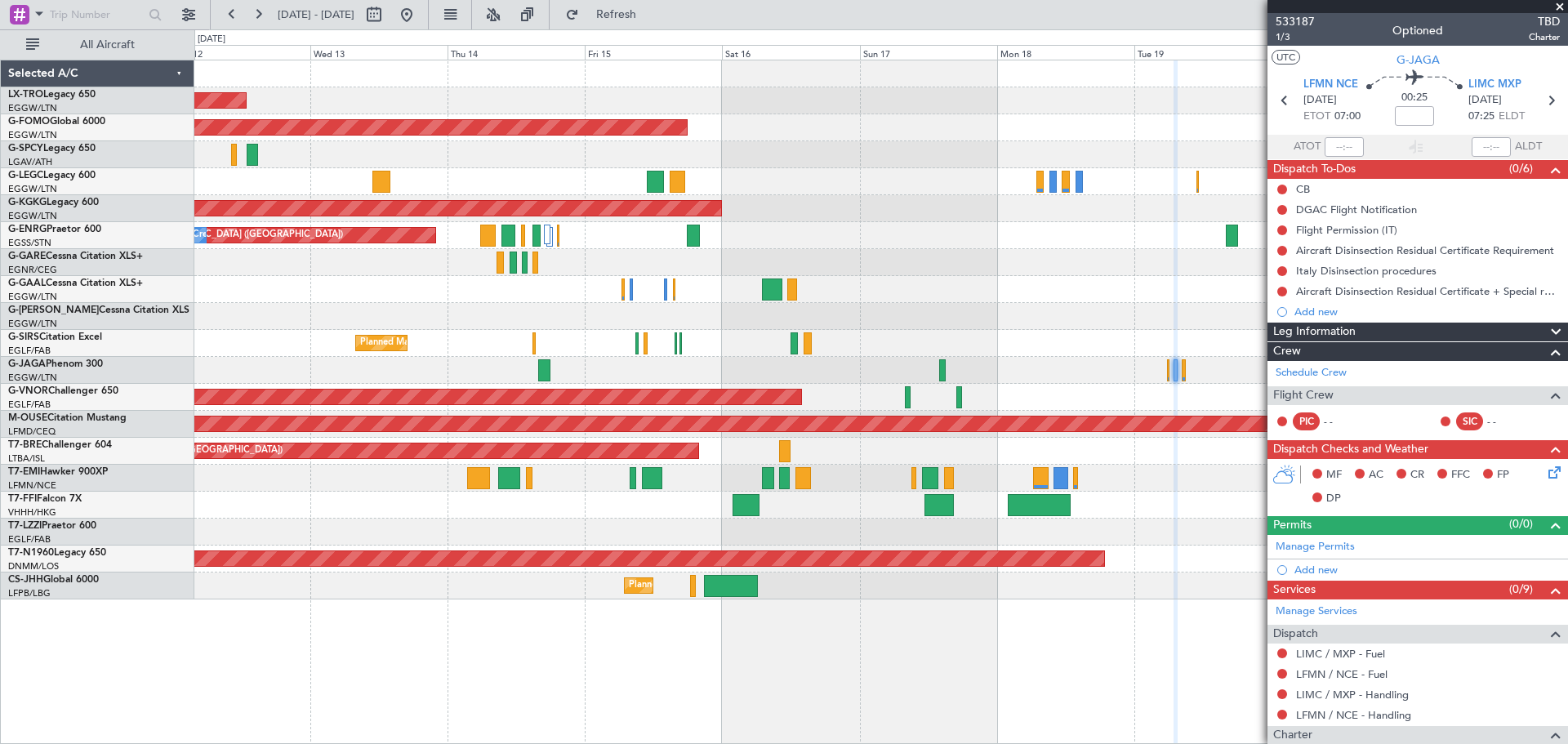
click at [748, 98] on div "Unplanned Maint [GEOGRAPHIC_DATA] ([GEOGRAPHIC_DATA])" at bounding box center [881, 101] width 1373 height 27
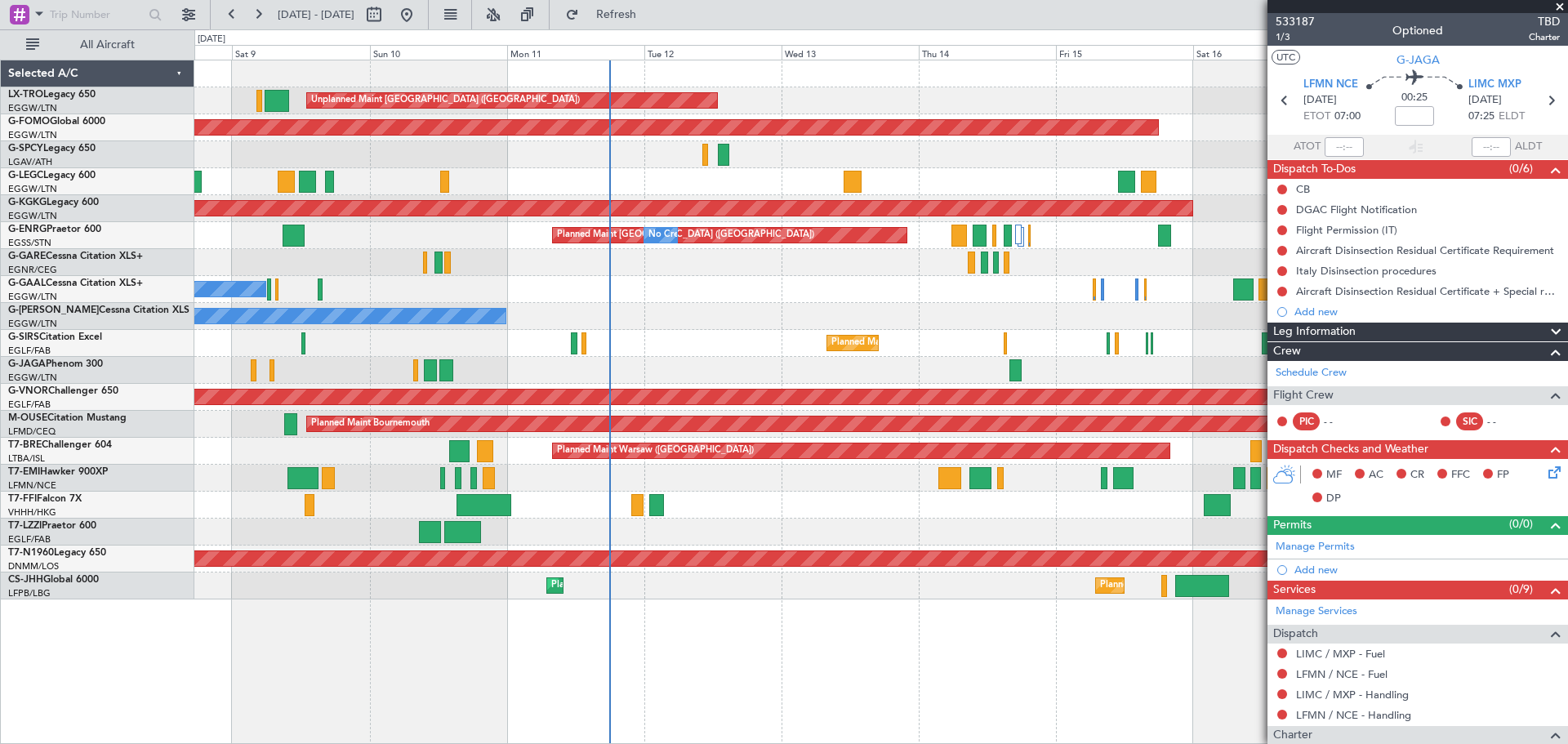
click at [842, 196] on div "Unplanned Maint [GEOGRAPHIC_DATA] ([GEOGRAPHIC_DATA]) Planned Maint Planned Mai…" at bounding box center [881, 329] width 1373 height 539
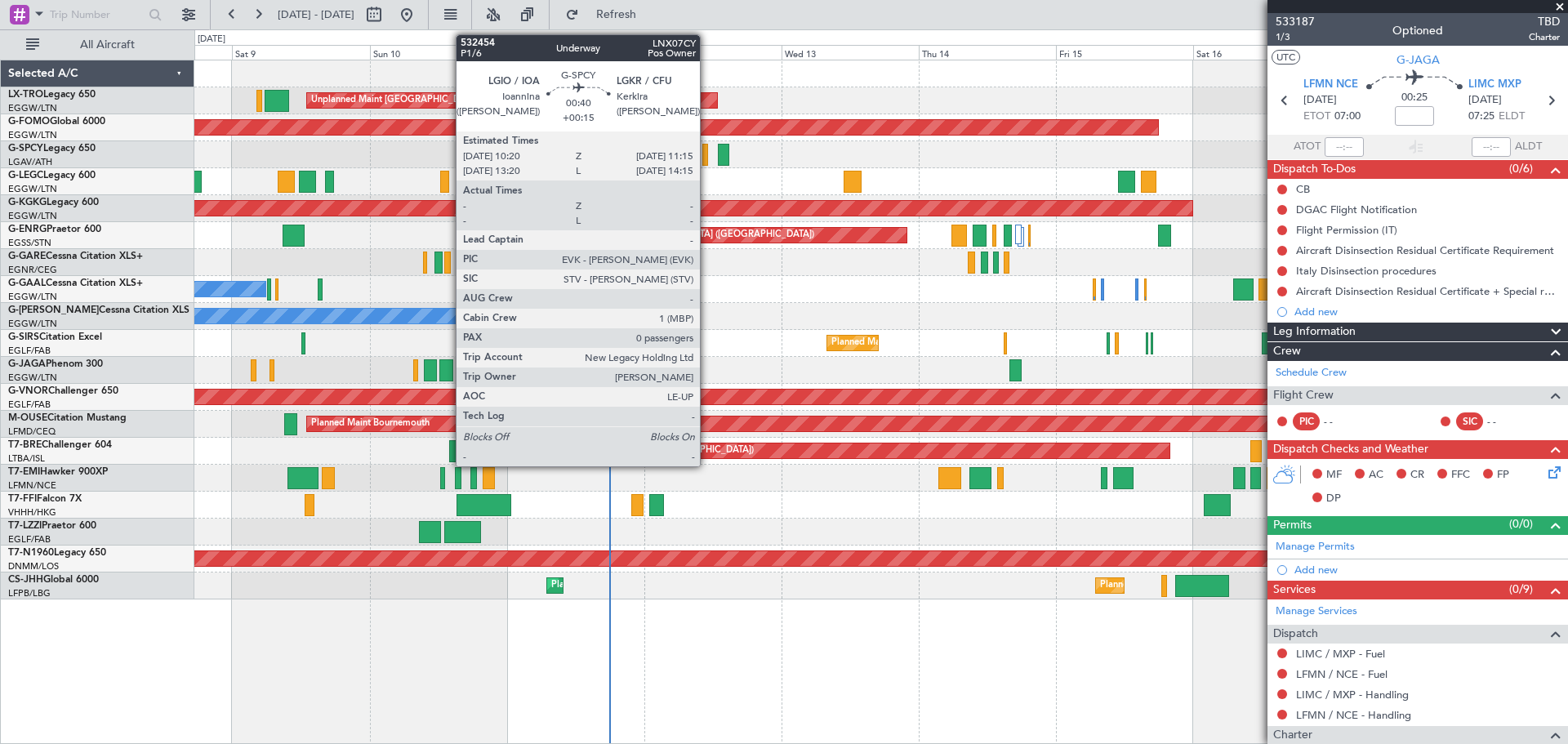
click at [707, 156] on div at bounding box center [706, 154] width 6 height 22
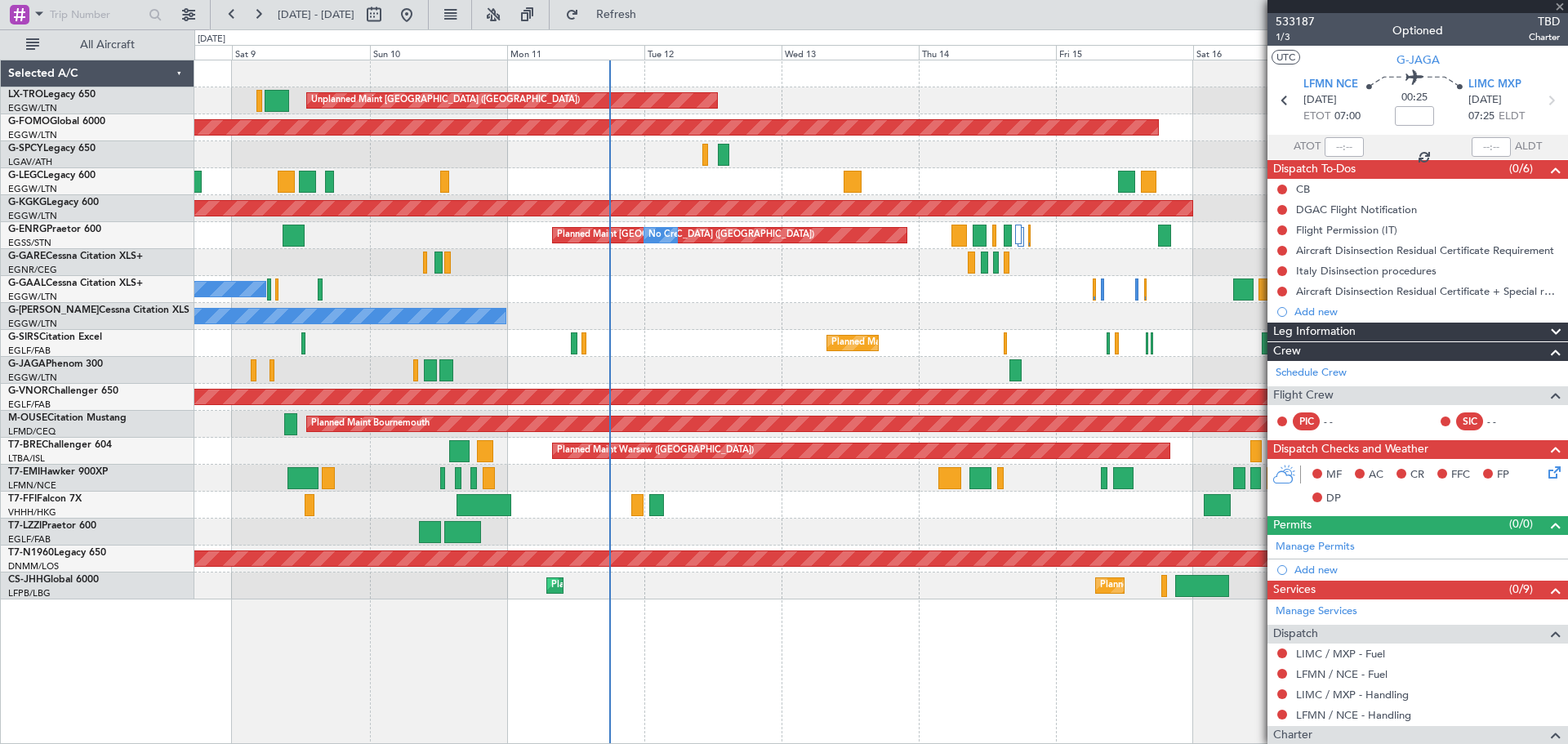
type input "+00:15"
type input "0"
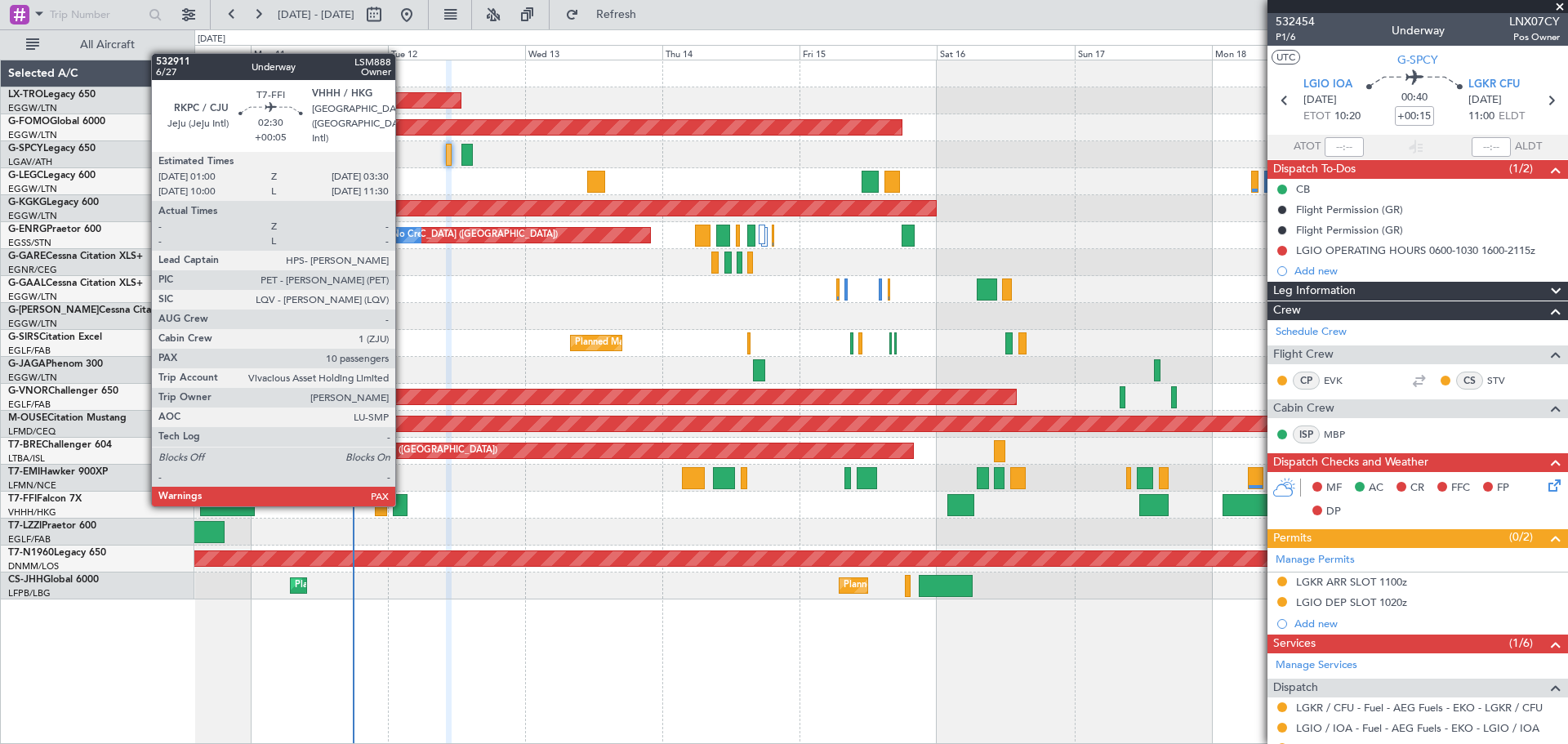
click at [402, 505] on div at bounding box center [399, 505] width 15 height 22
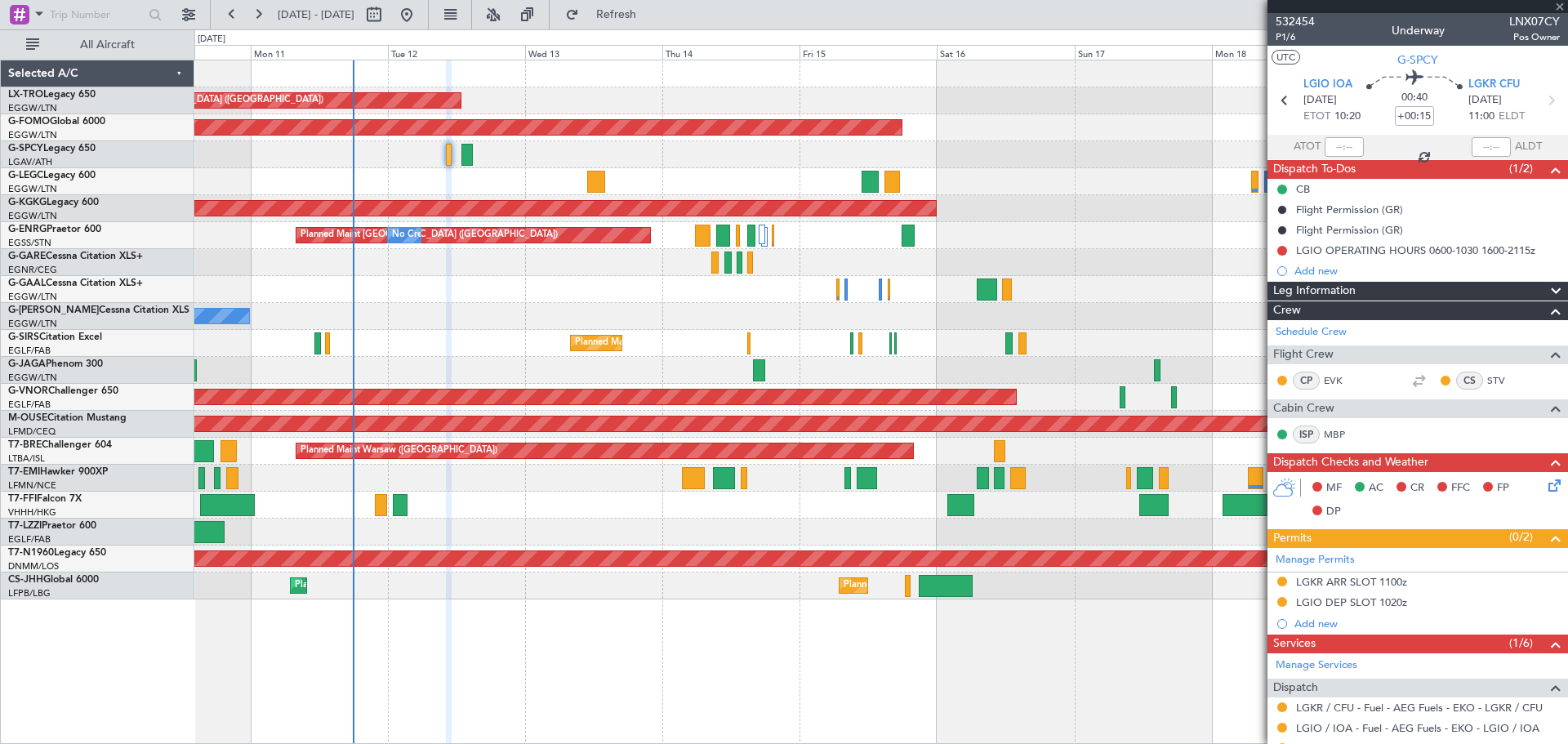
type input "+00:05"
type input "10"
